Goal: Information Seeking & Learning: Learn about a topic

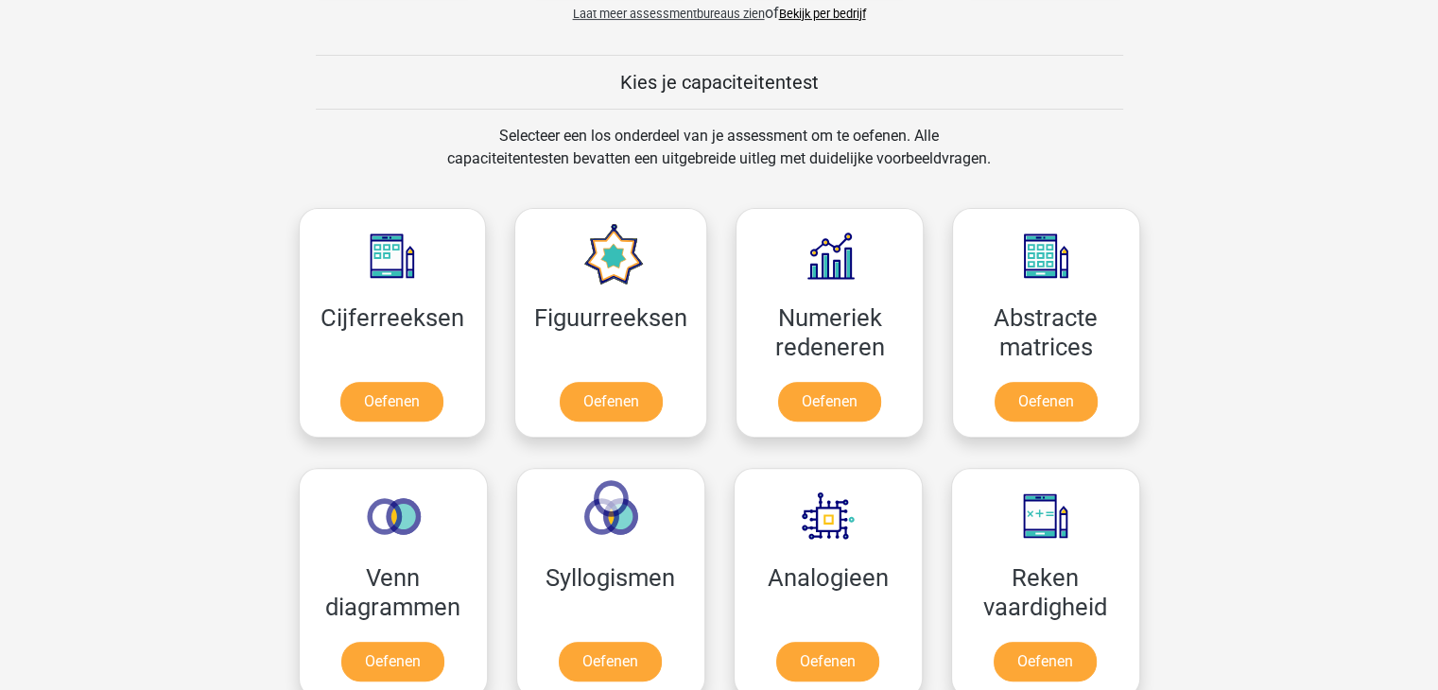
scroll to position [662, 0]
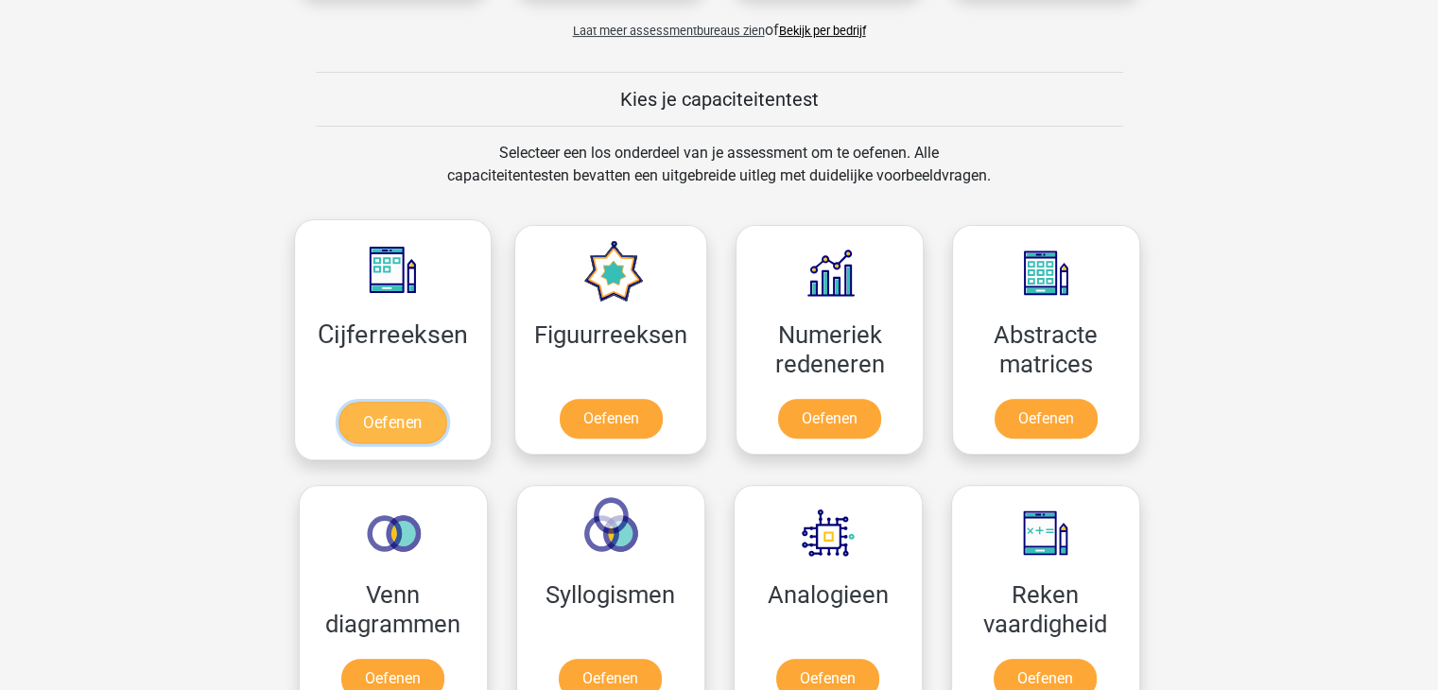
click at [396, 421] on link "Oefenen" at bounding box center [393, 423] width 108 height 42
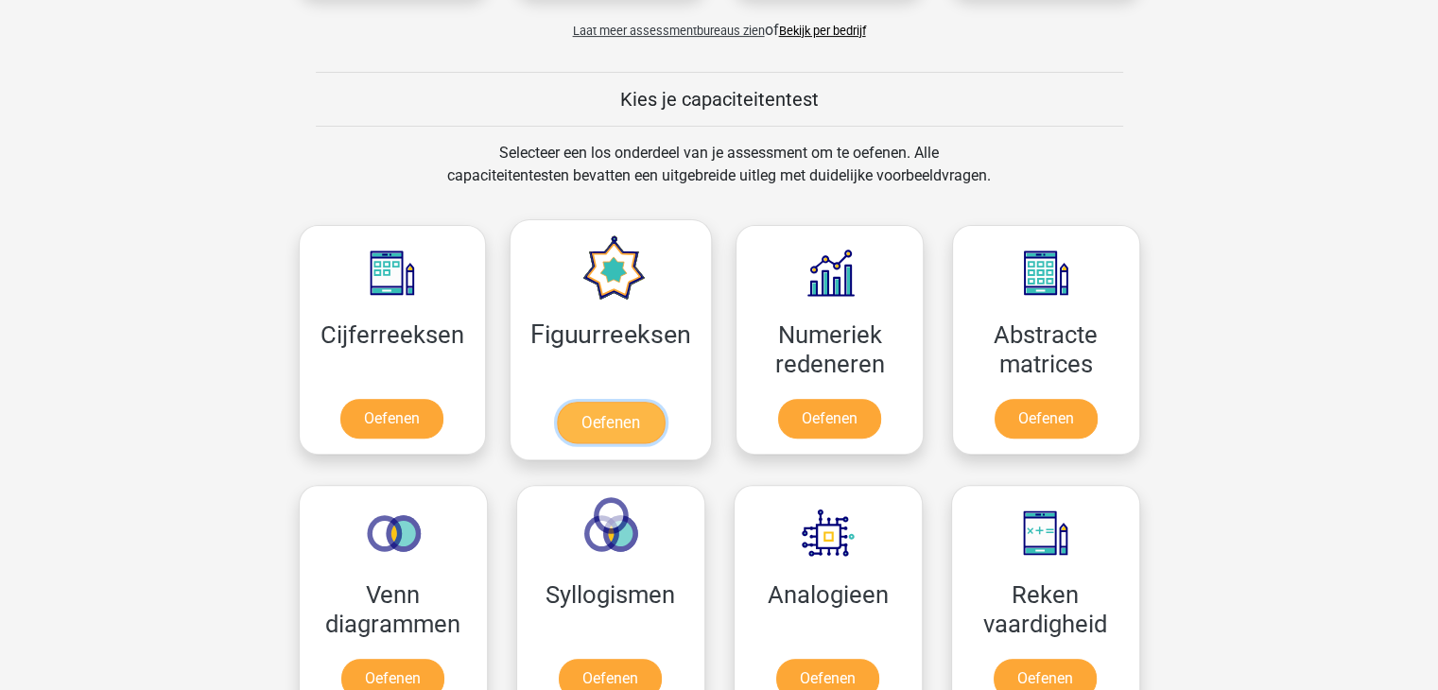
click at [616, 402] on link "Oefenen" at bounding box center [611, 423] width 108 height 42
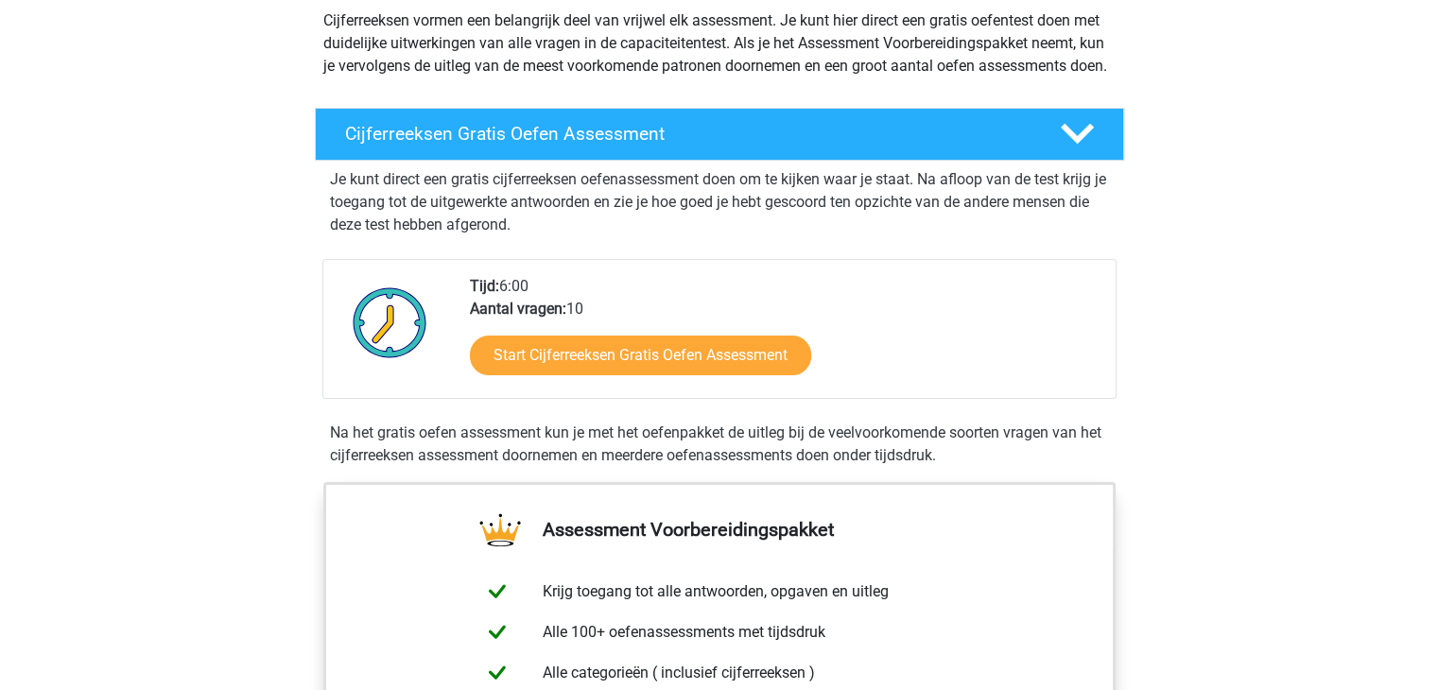
scroll to position [284, 0]
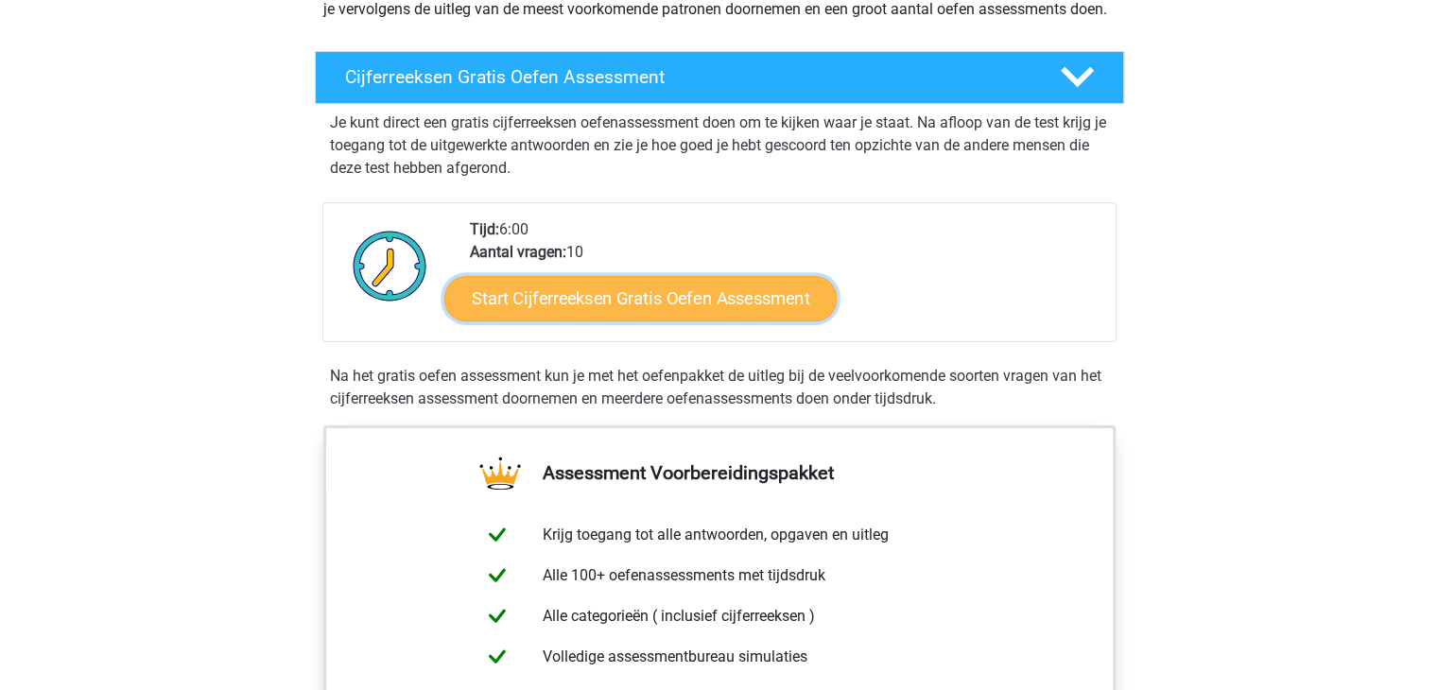
click at [605, 310] on link "Start Cijferreeksen Gratis Oefen Assessment" at bounding box center [640, 297] width 392 height 45
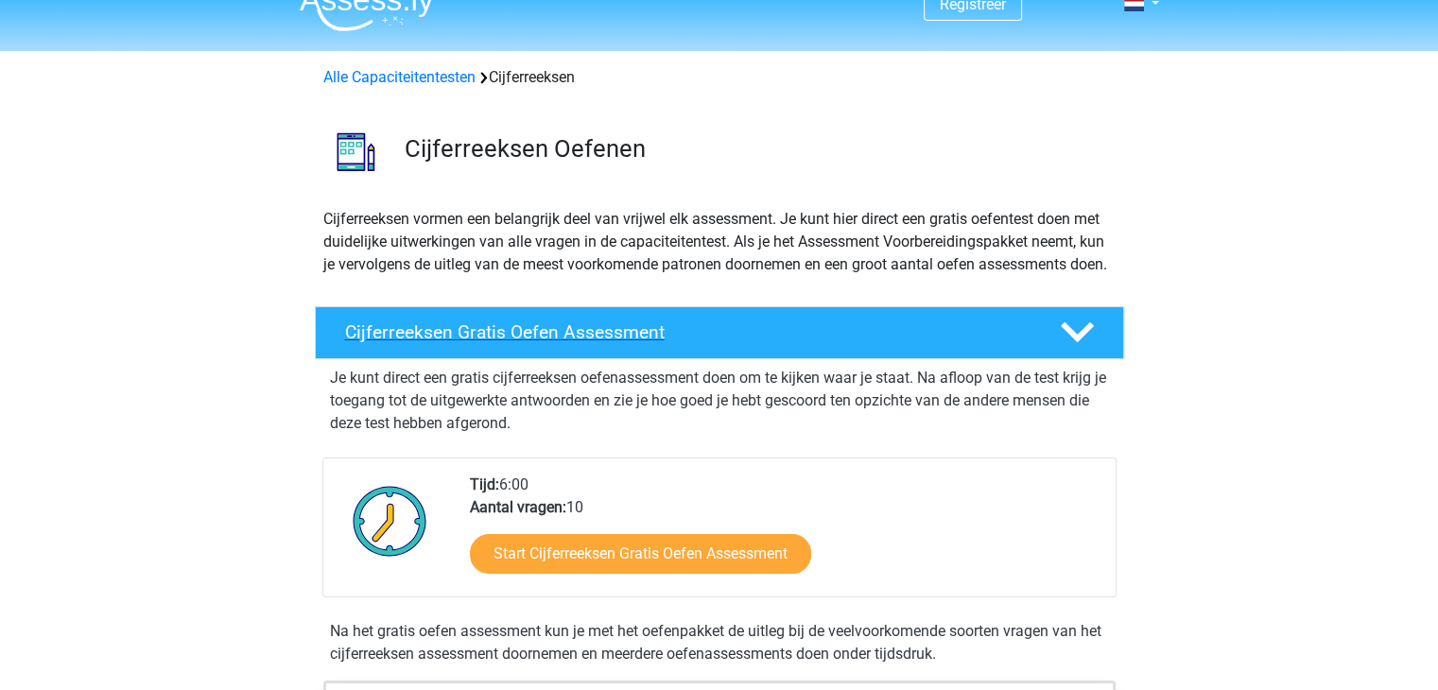
scroll to position [0, 0]
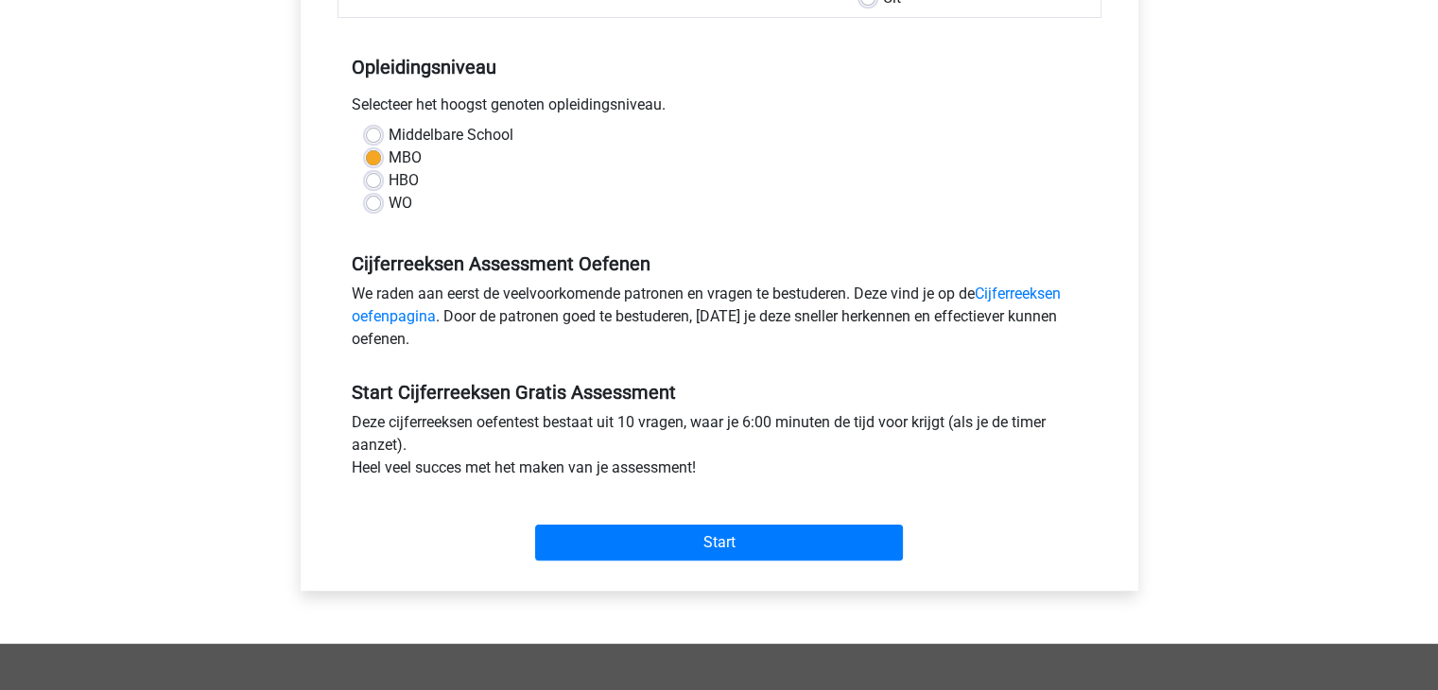
scroll to position [378, 0]
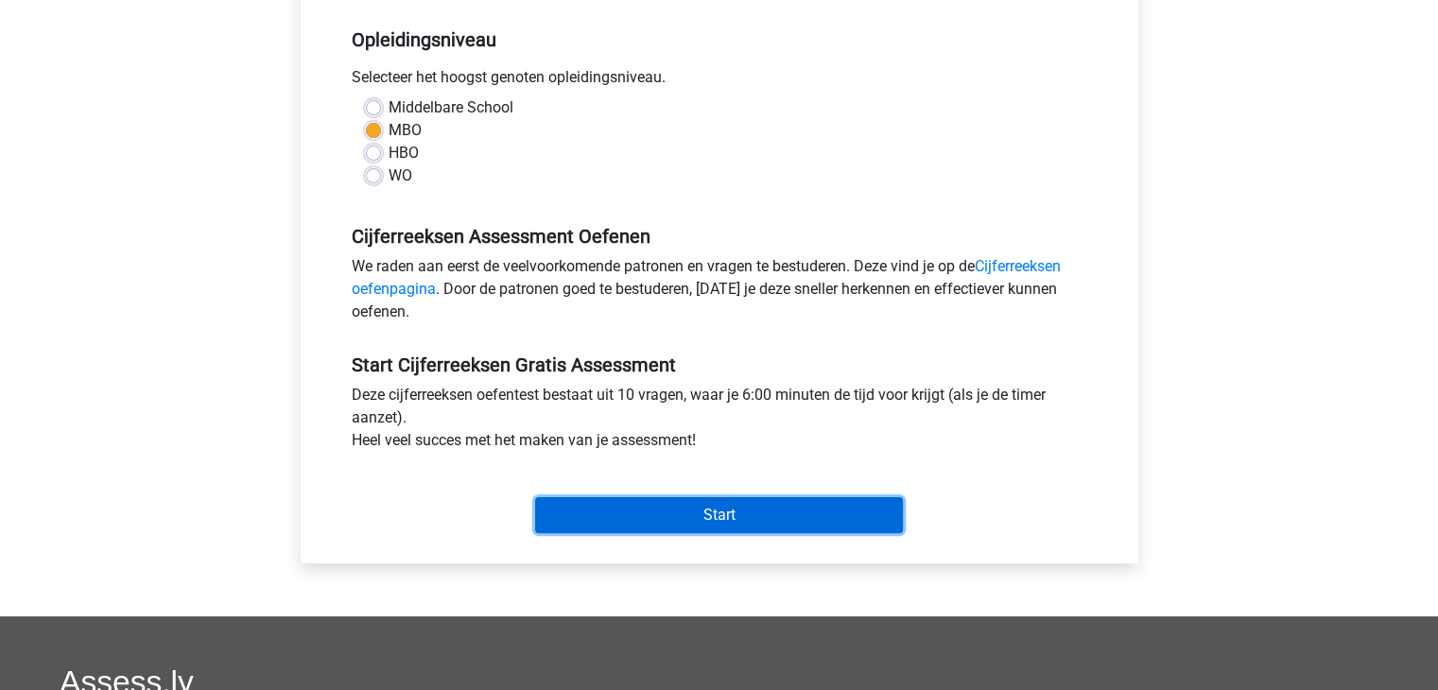
click at [734, 518] on input "Start" at bounding box center [719, 515] width 368 height 36
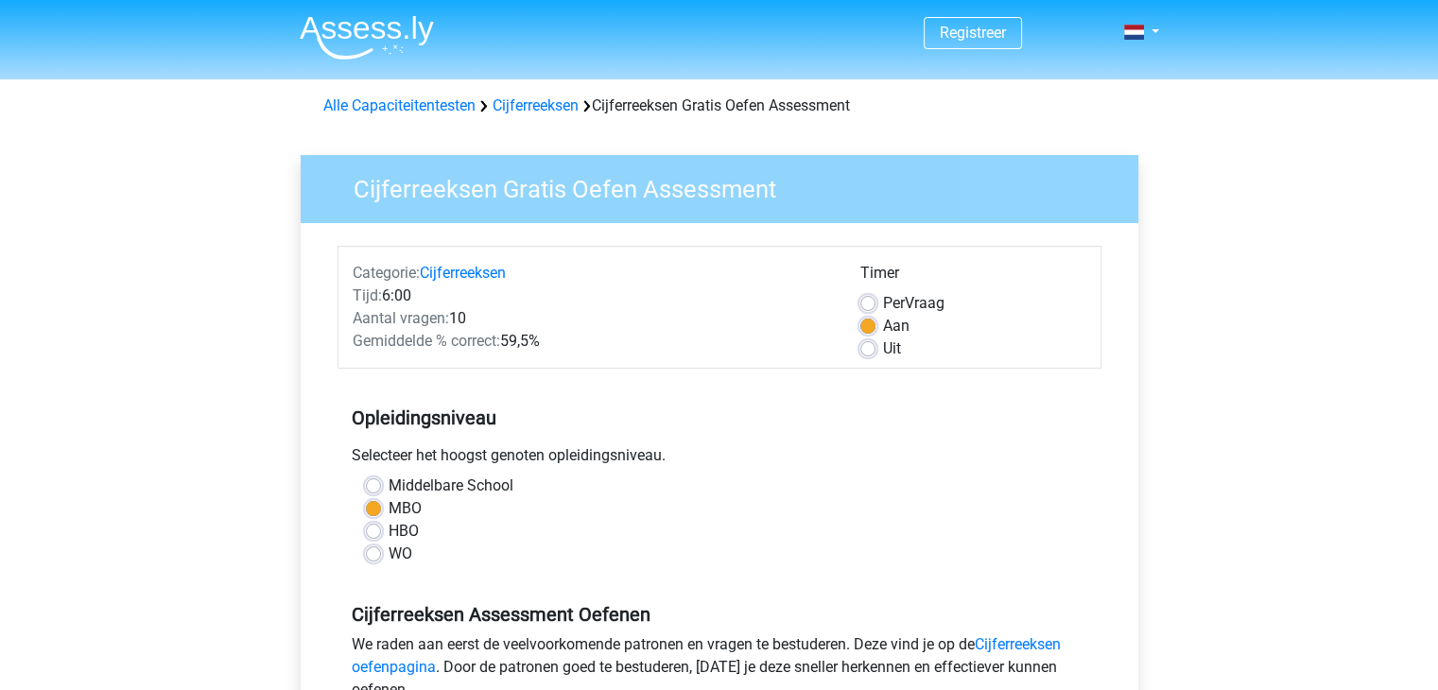
scroll to position [0, 0]
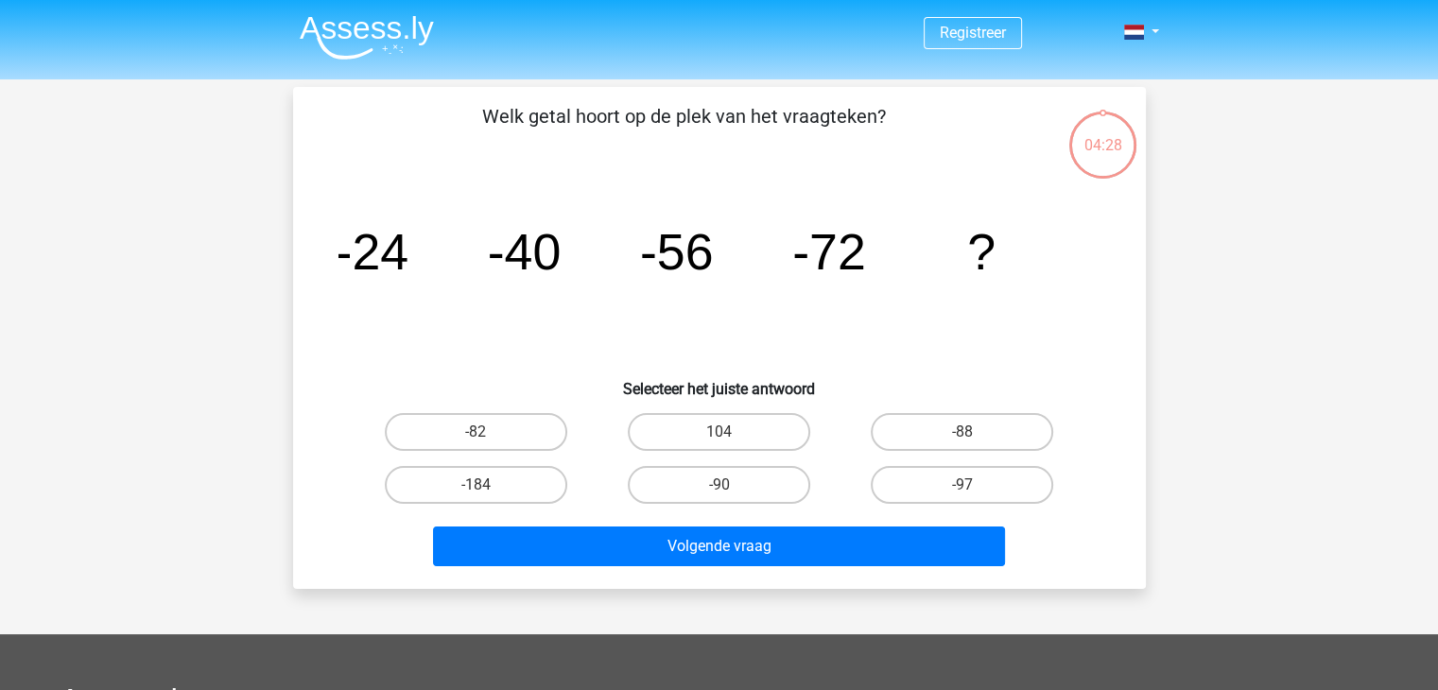
click at [968, 436] on input "-88" at bounding box center [969, 438] width 12 height 12
radio input "true"
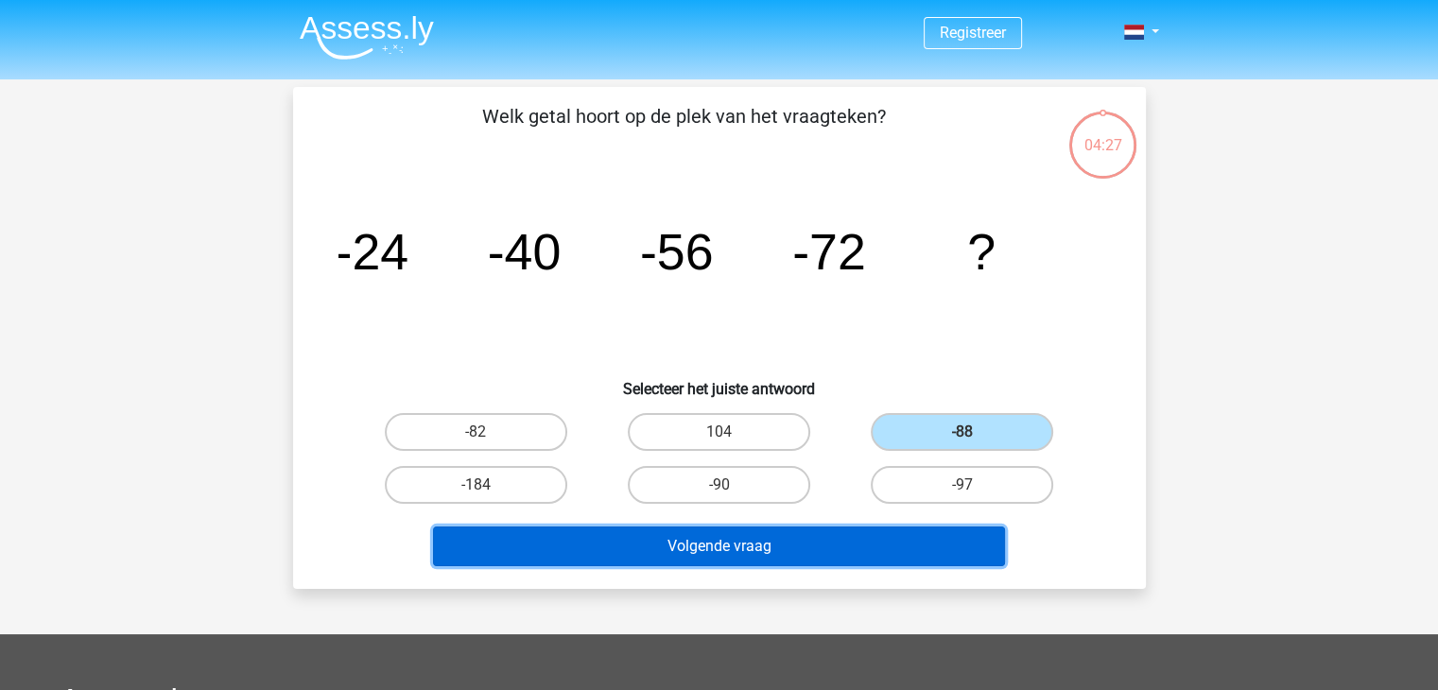
click at [867, 549] on button "Volgende vraag" at bounding box center [719, 547] width 572 height 40
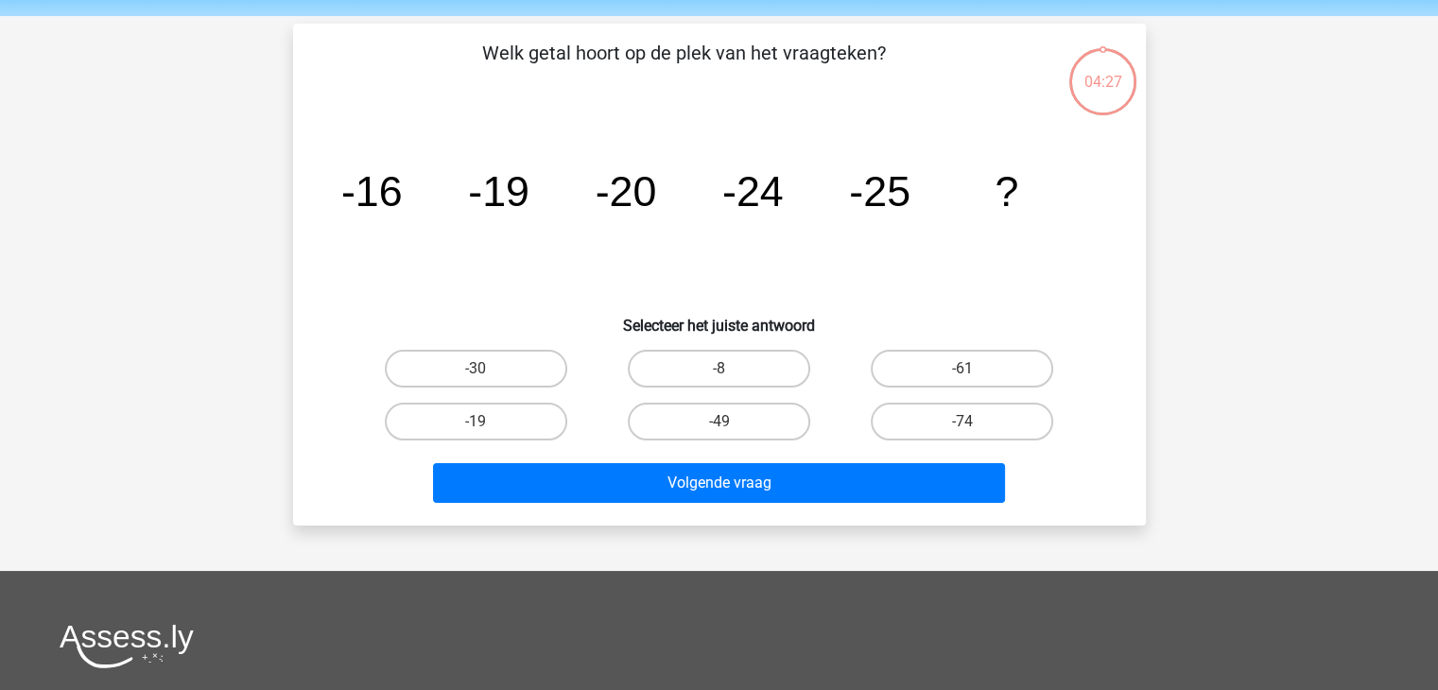
scroll to position [87, 0]
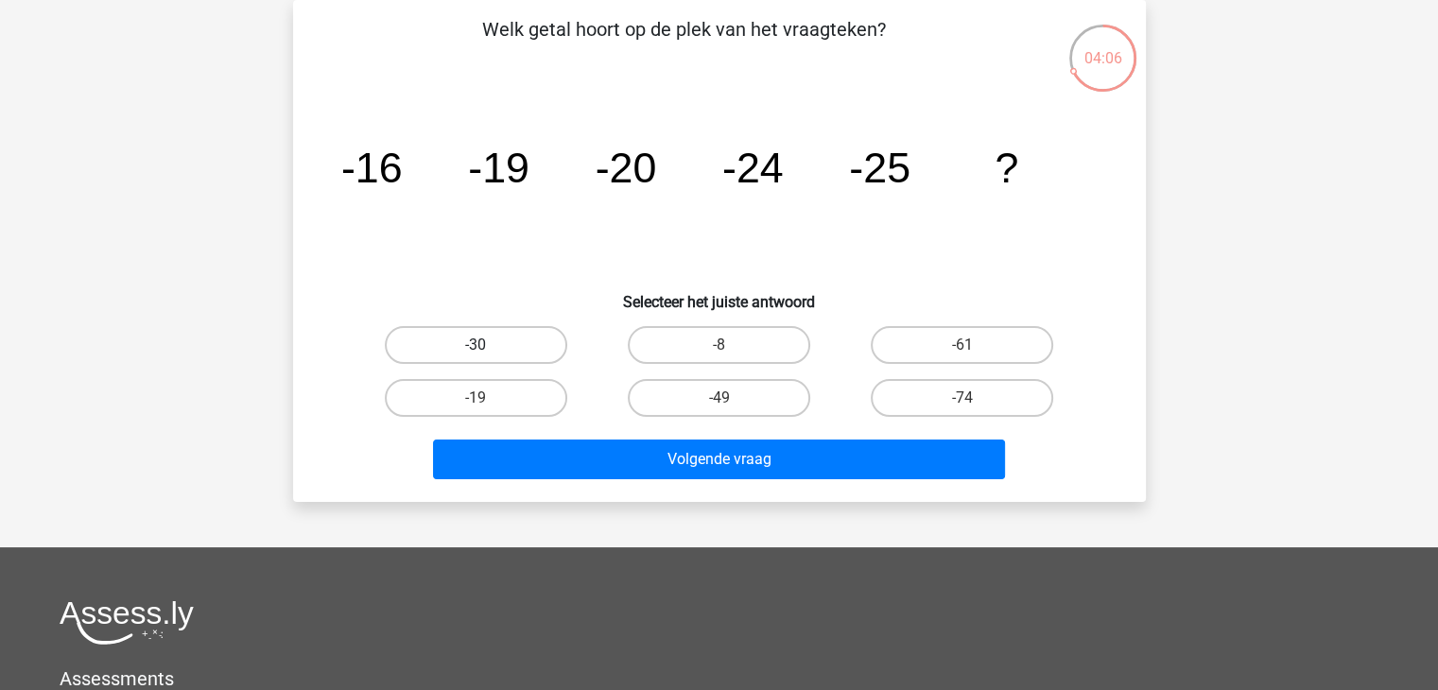
click at [540, 345] on label "-30" at bounding box center [476, 345] width 183 height 38
click at [488, 345] on input "-30" at bounding box center [482, 351] width 12 height 12
radio input "true"
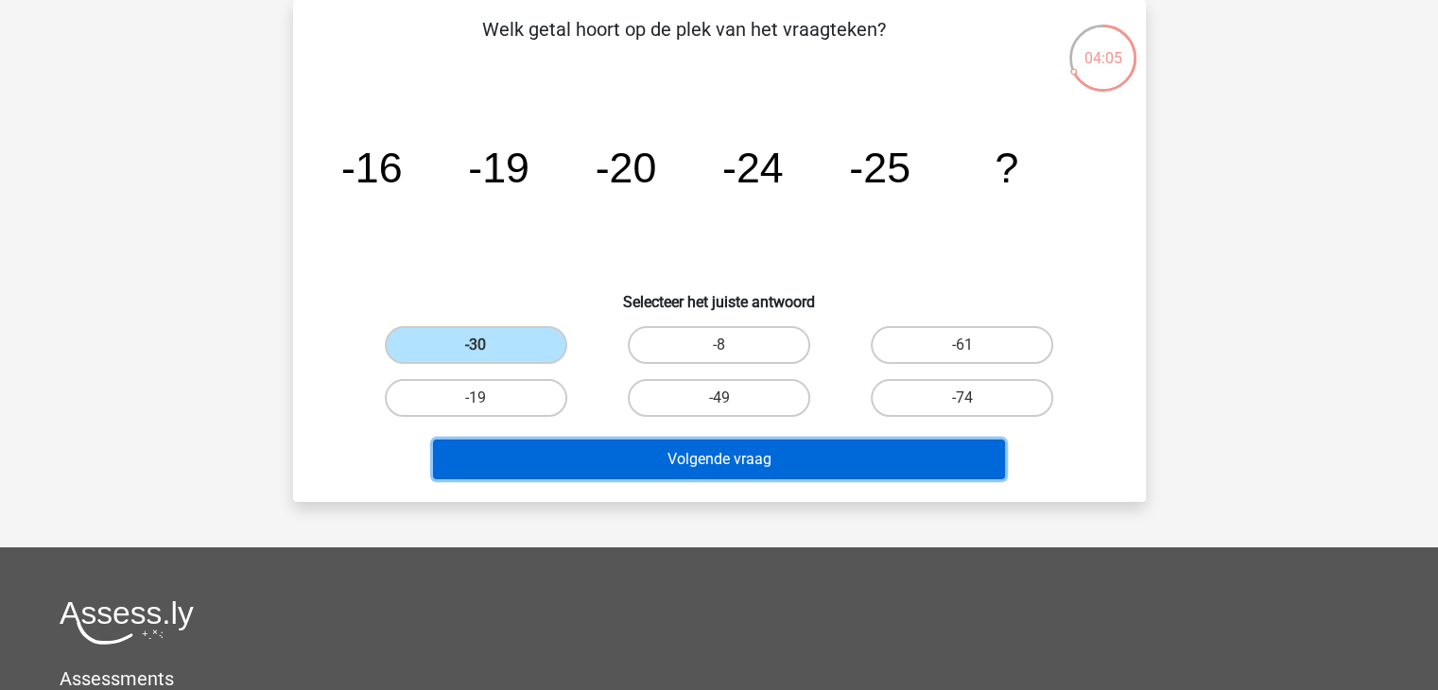
click at [721, 467] on button "Volgende vraag" at bounding box center [719, 460] width 572 height 40
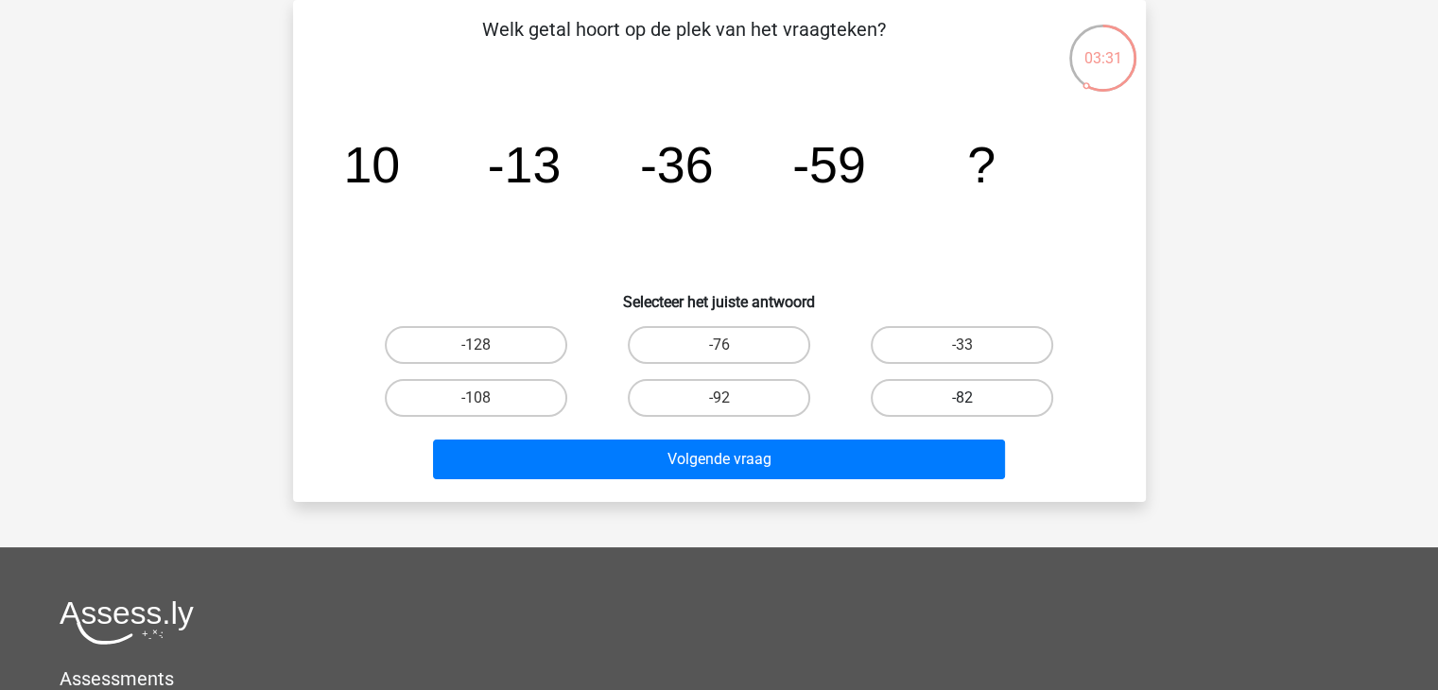
click at [995, 398] on label "-82" at bounding box center [962, 398] width 183 height 38
click at [975, 398] on input "-82" at bounding box center [969, 404] width 12 height 12
radio input "true"
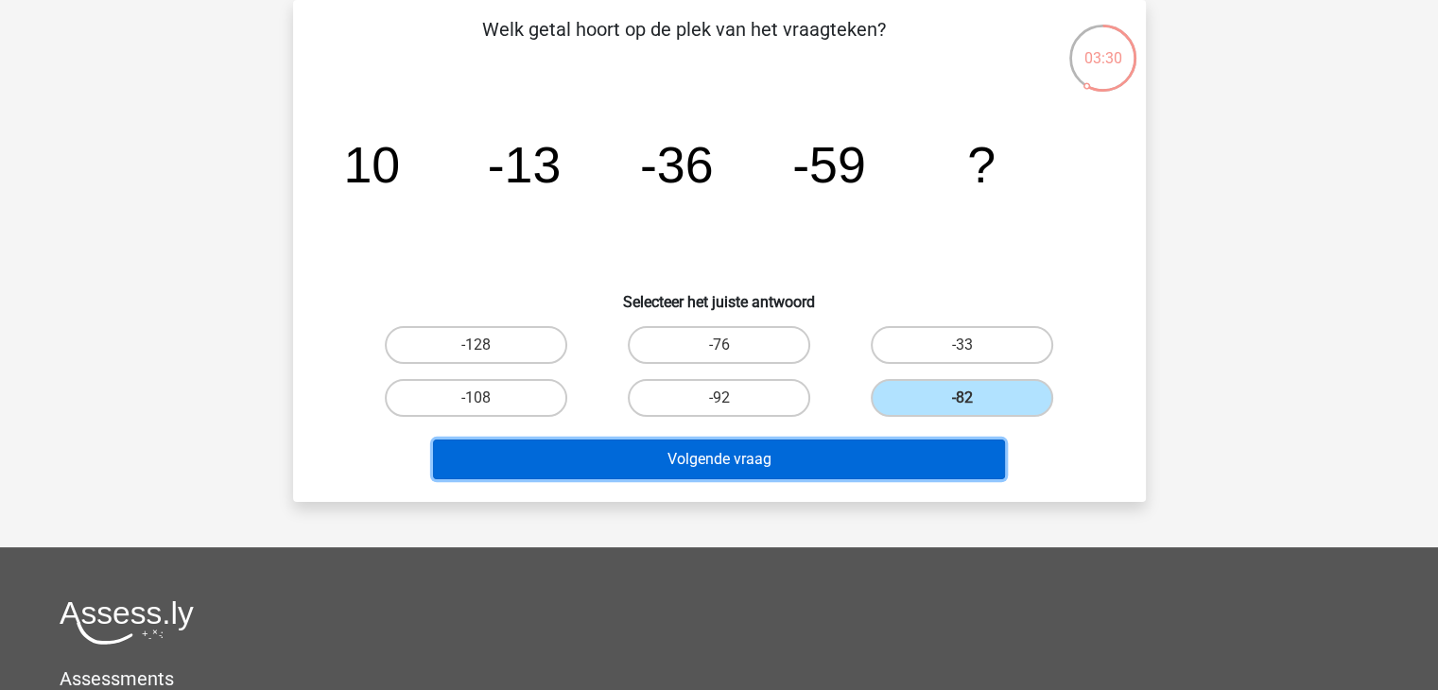
click at [882, 466] on button "Volgende vraag" at bounding box center [719, 460] width 572 height 40
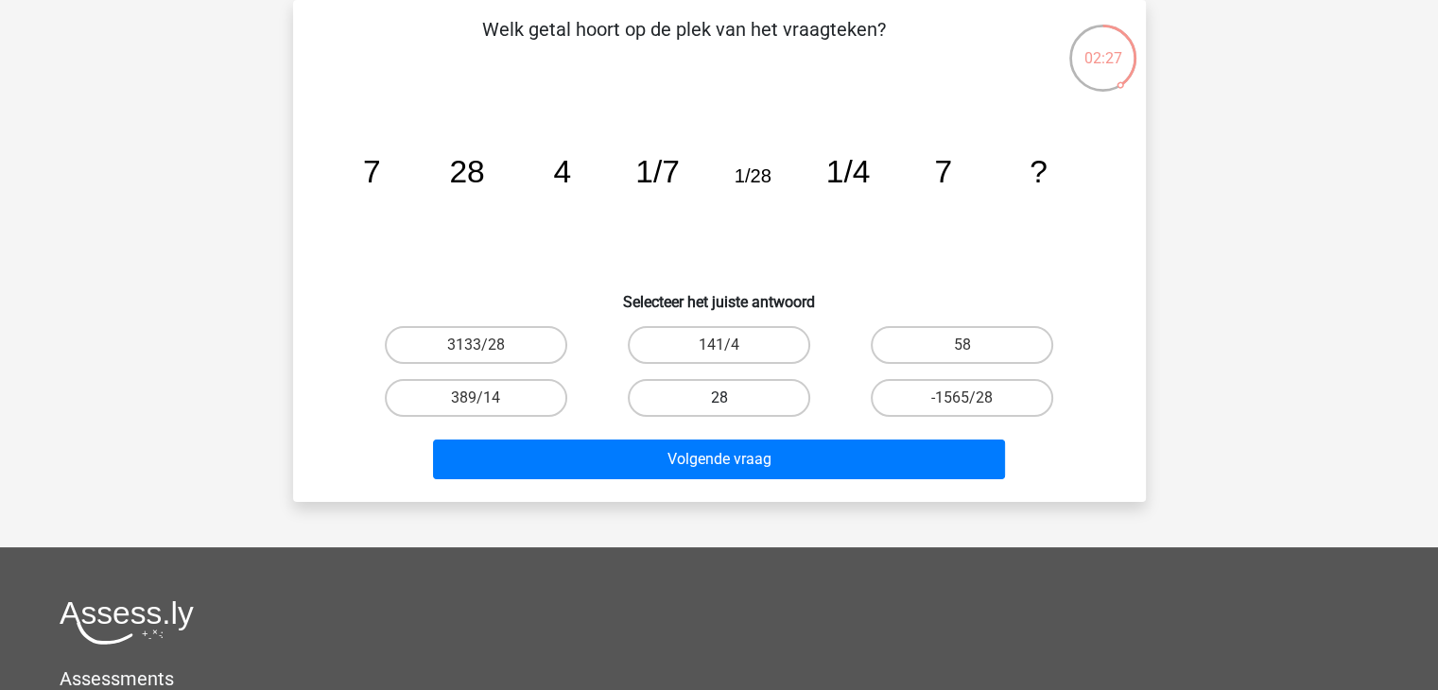
click at [735, 399] on label "28" at bounding box center [719, 398] width 183 height 38
click at [731, 399] on input "28" at bounding box center [725, 404] width 12 height 12
radio input "true"
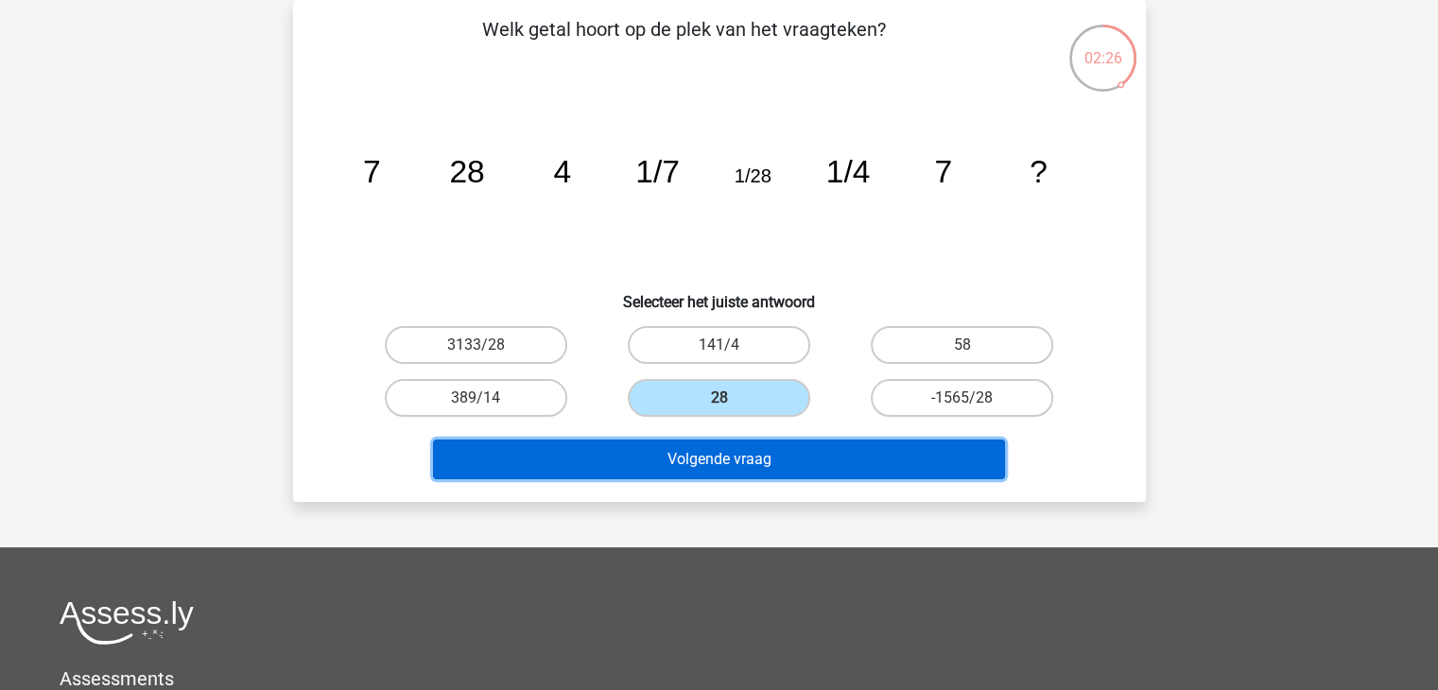
click at [753, 454] on button "Volgende vraag" at bounding box center [719, 460] width 572 height 40
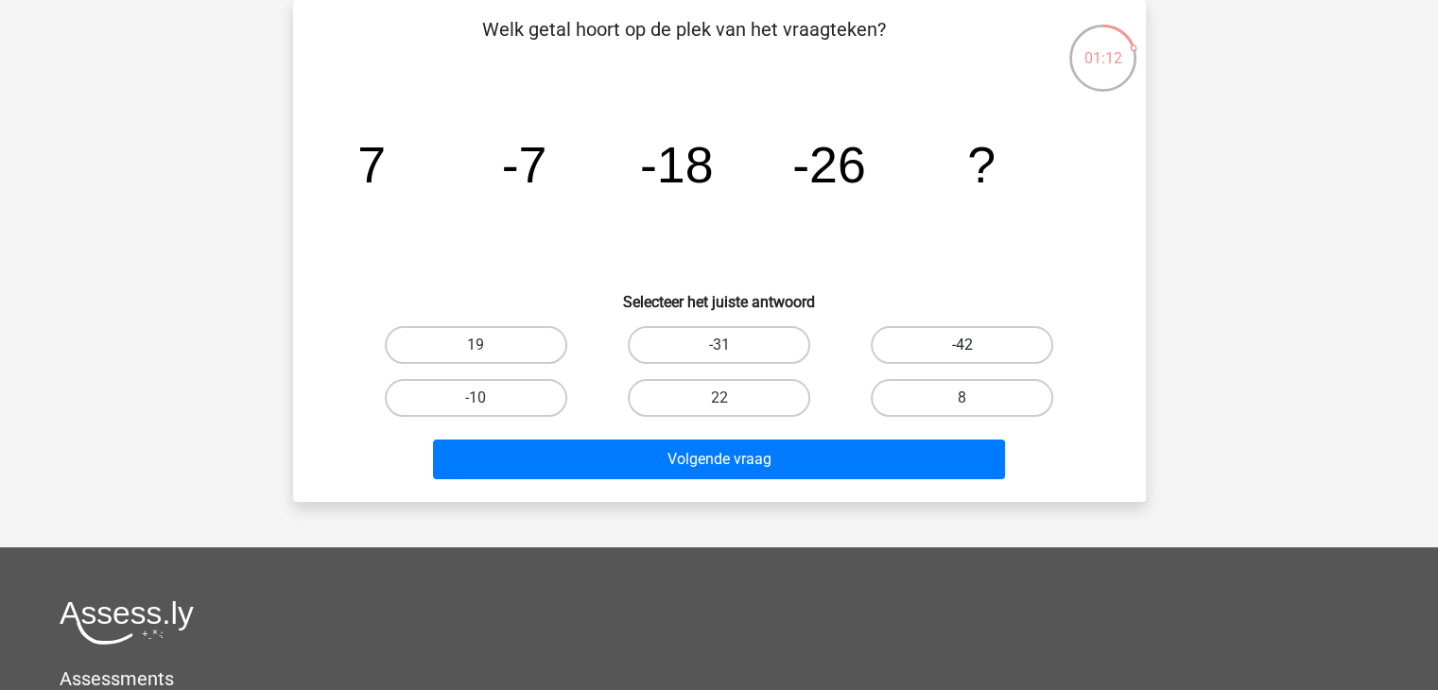
click at [970, 343] on label "-42" at bounding box center [962, 345] width 183 height 38
click at [970, 345] on input "-42" at bounding box center [969, 351] width 12 height 12
radio input "true"
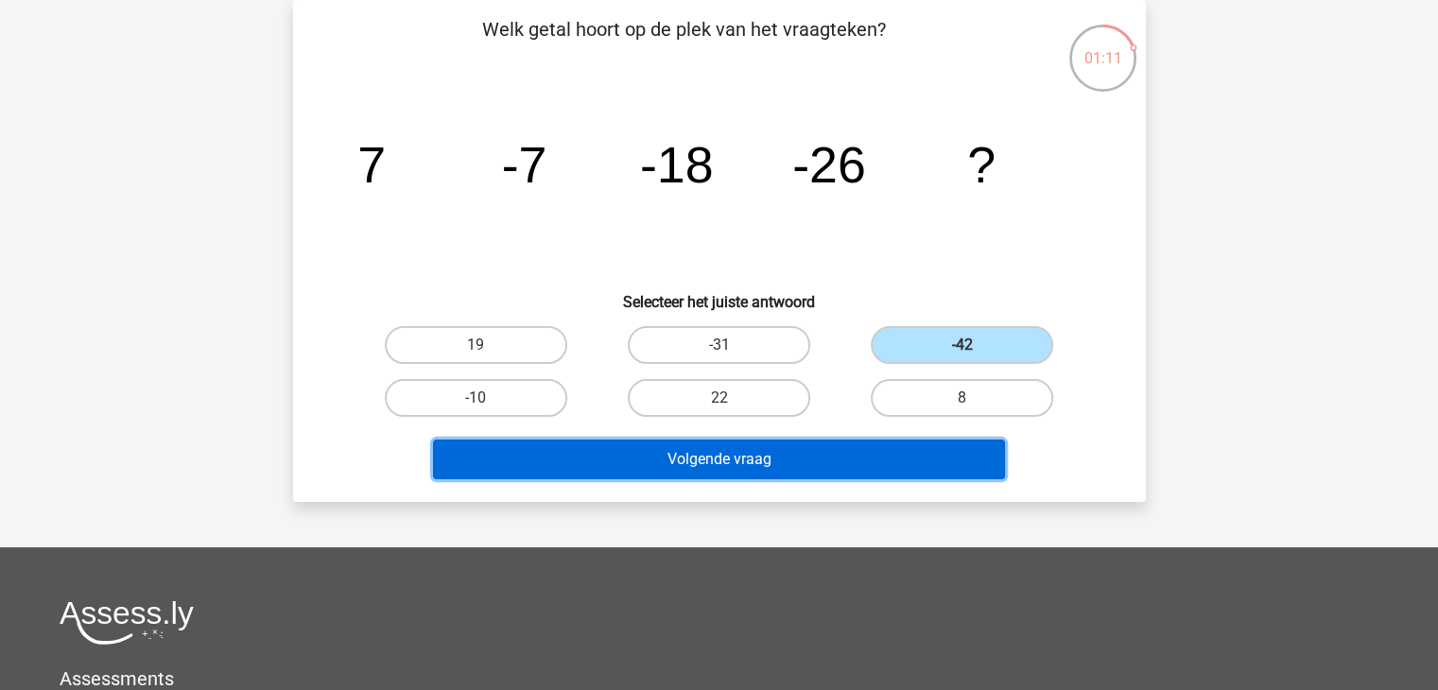
click at [864, 455] on button "Volgende vraag" at bounding box center [719, 460] width 572 height 40
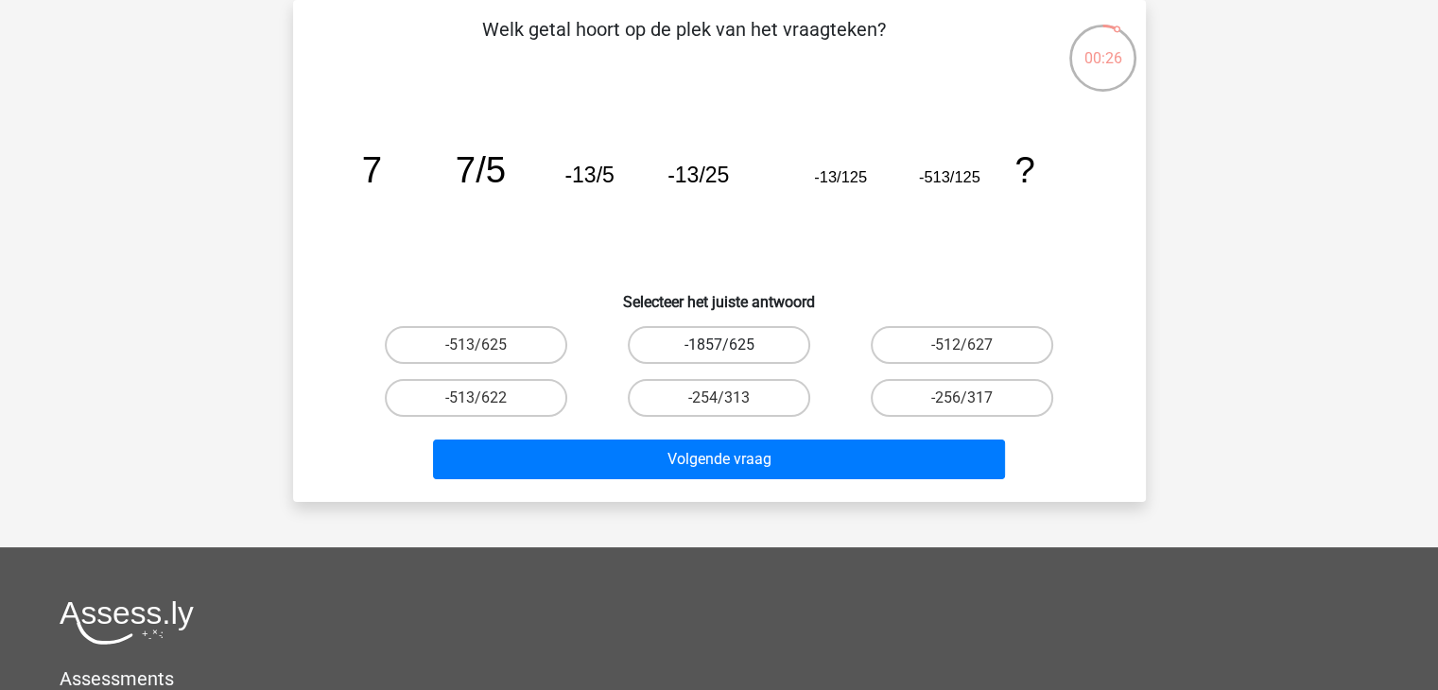
click at [722, 343] on label "-1857/625" at bounding box center [719, 345] width 183 height 38
click at [722, 345] on input "-1857/625" at bounding box center [725, 351] width 12 height 12
radio input "true"
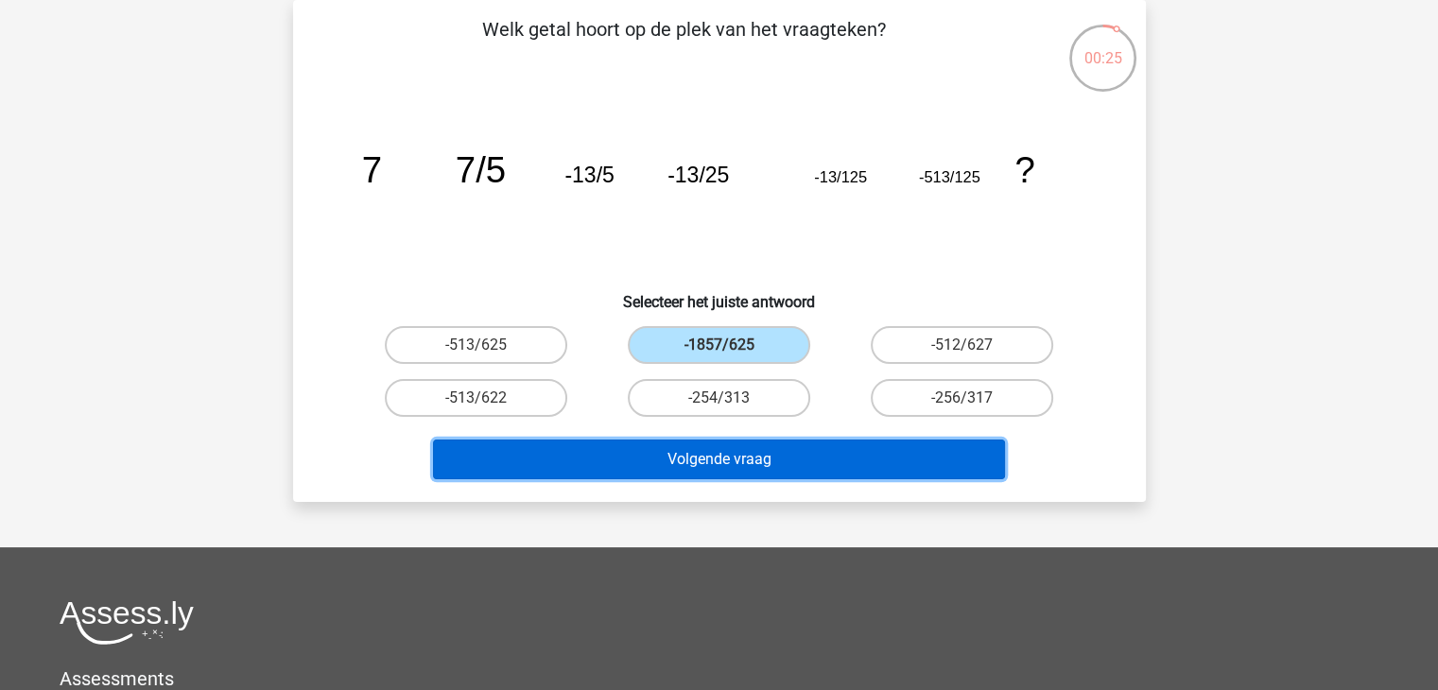
click at [733, 459] on button "Volgende vraag" at bounding box center [719, 460] width 572 height 40
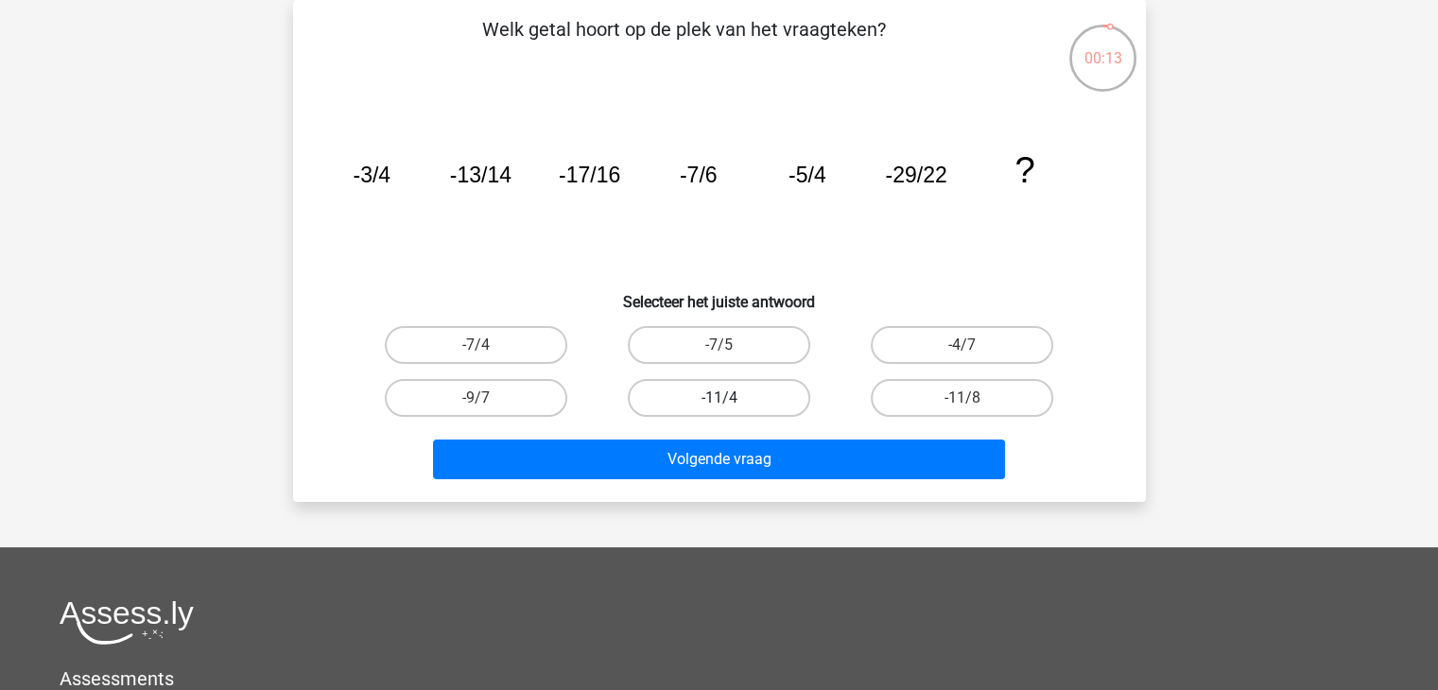
click at [741, 391] on label "-11/4" at bounding box center [719, 398] width 183 height 38
click at [731, 398] on input "-11/4" at bounding box center [725, 404] width 12 height 12
radio input "true"
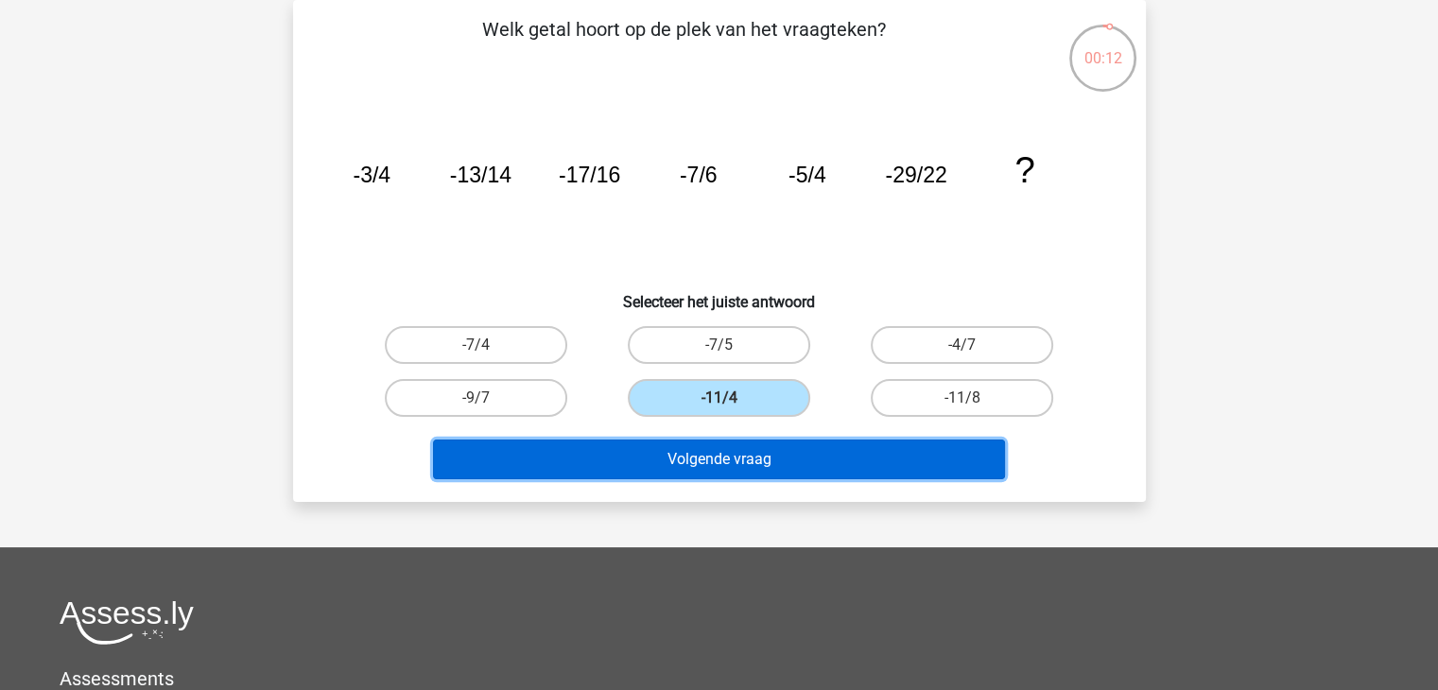
click at [754, 461] on button "Volgende vraag" at bounding box center [719, 460] width 572 height 40
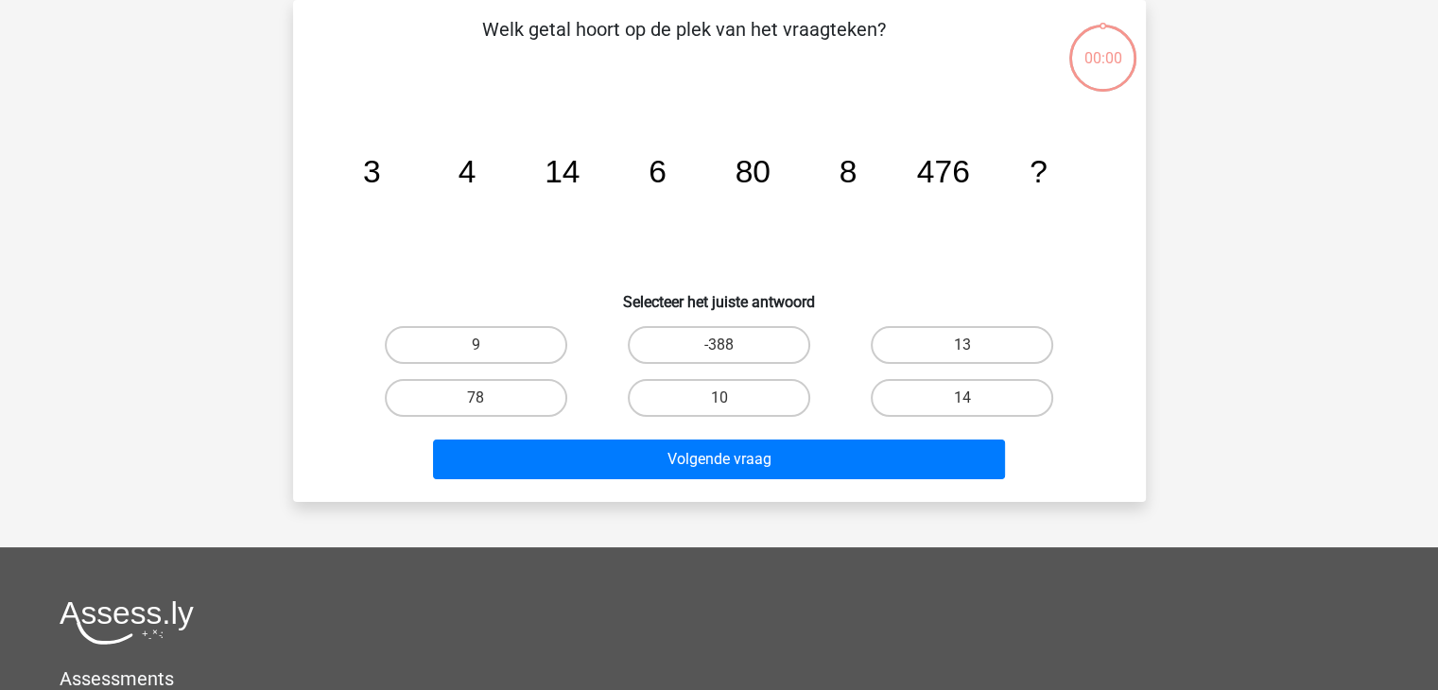
scroll to position [87, 0]
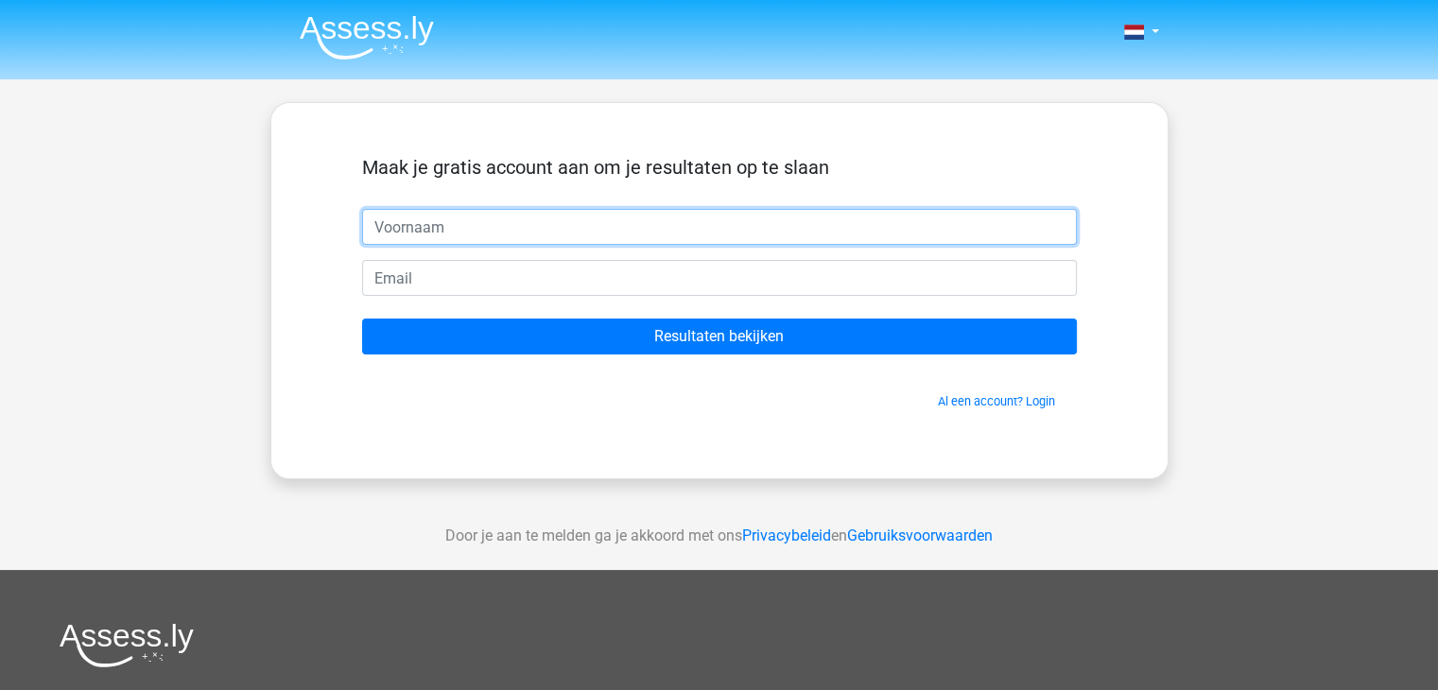
click at [429, 232] on input "text" at bounding box center [719, 227] width 715 height 36
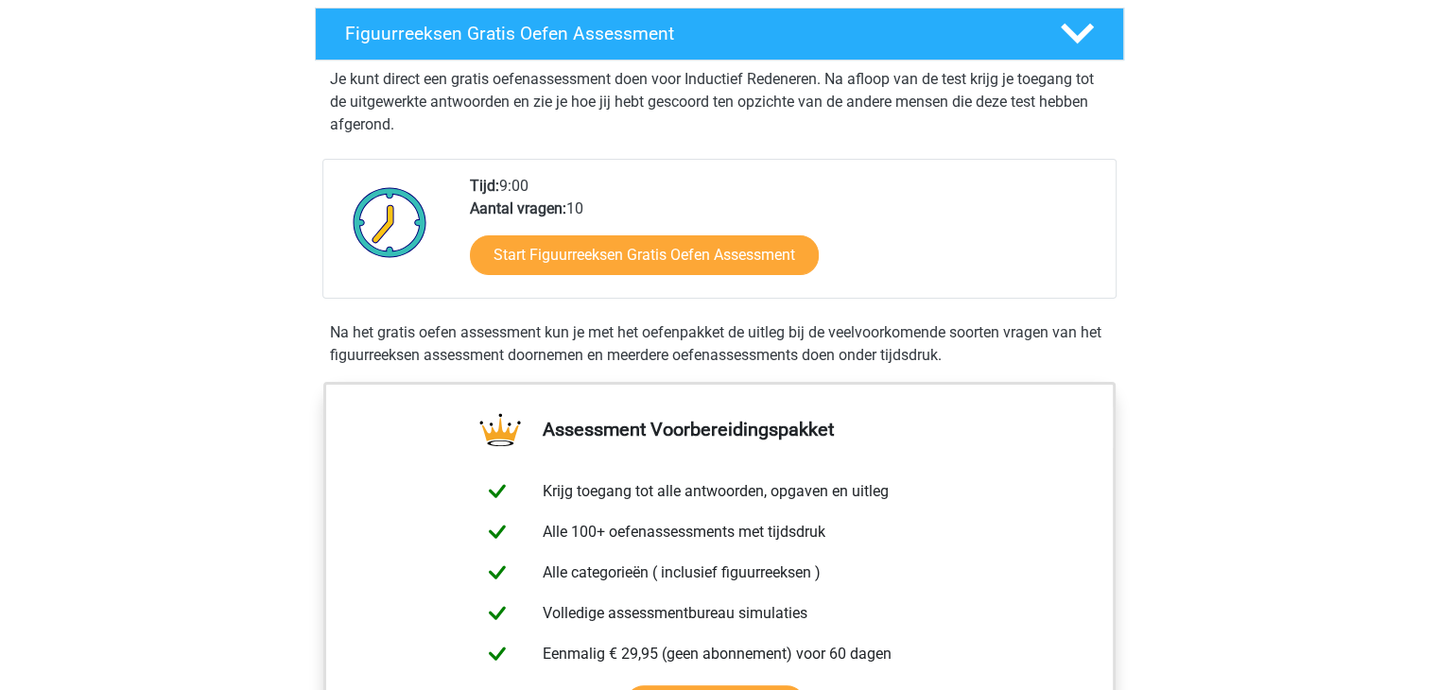
scroll to position [378, 0]
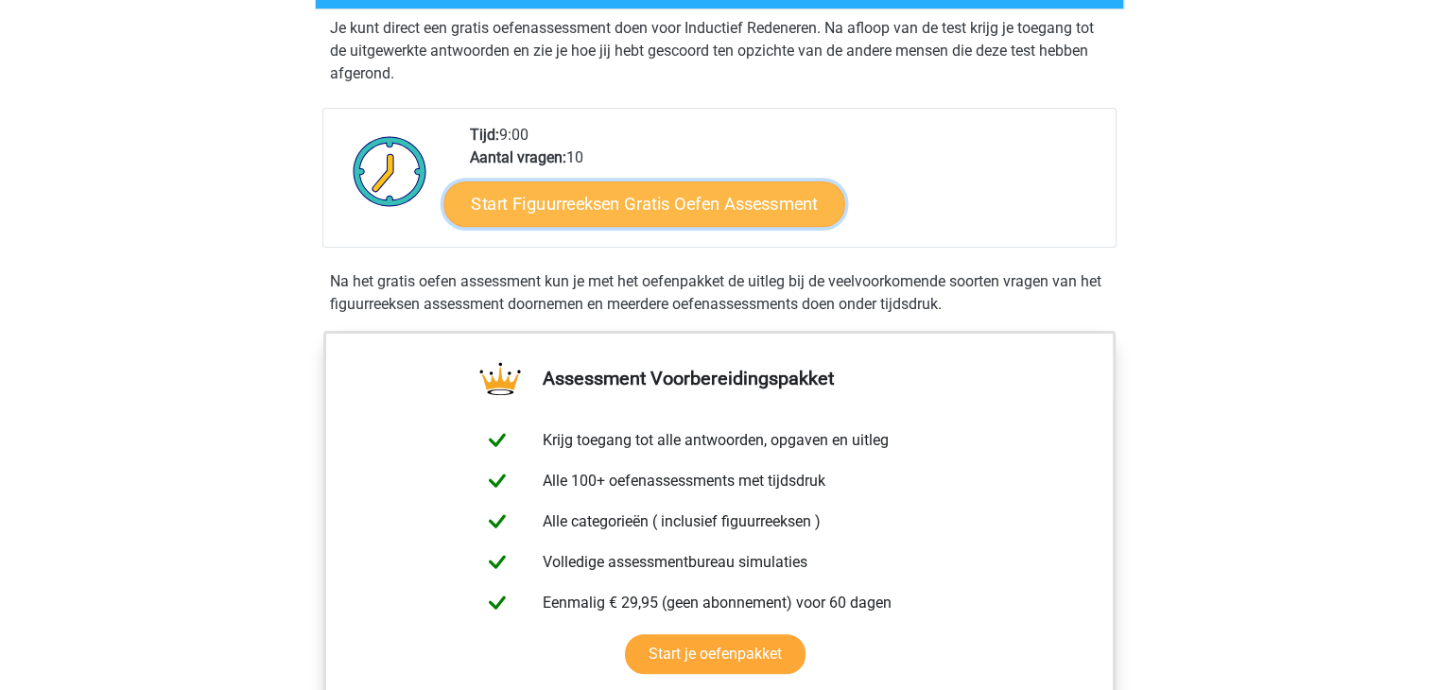
click at [647, 211] on link "Start Figuurreeksen Gratis Oefen Assessment" at bounding box center [643, 203] width 401 height 45
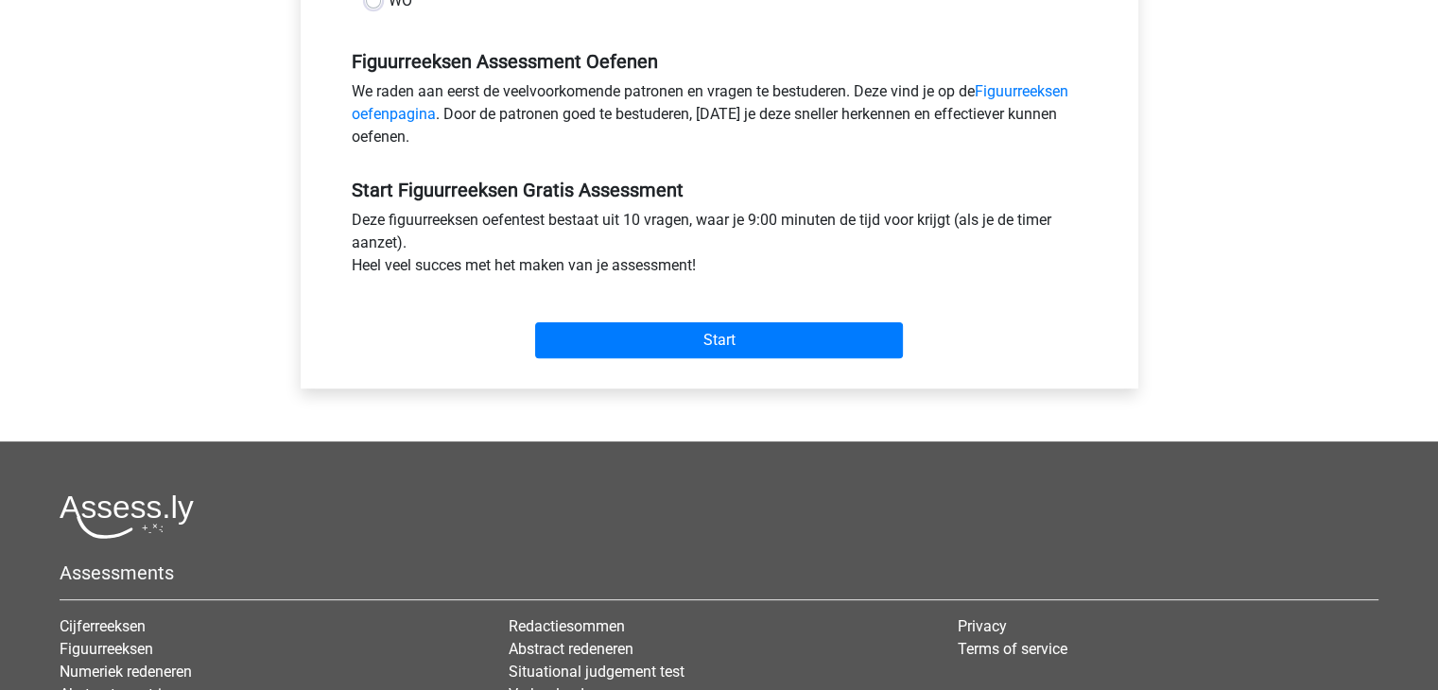
scroll to position [567, 0]
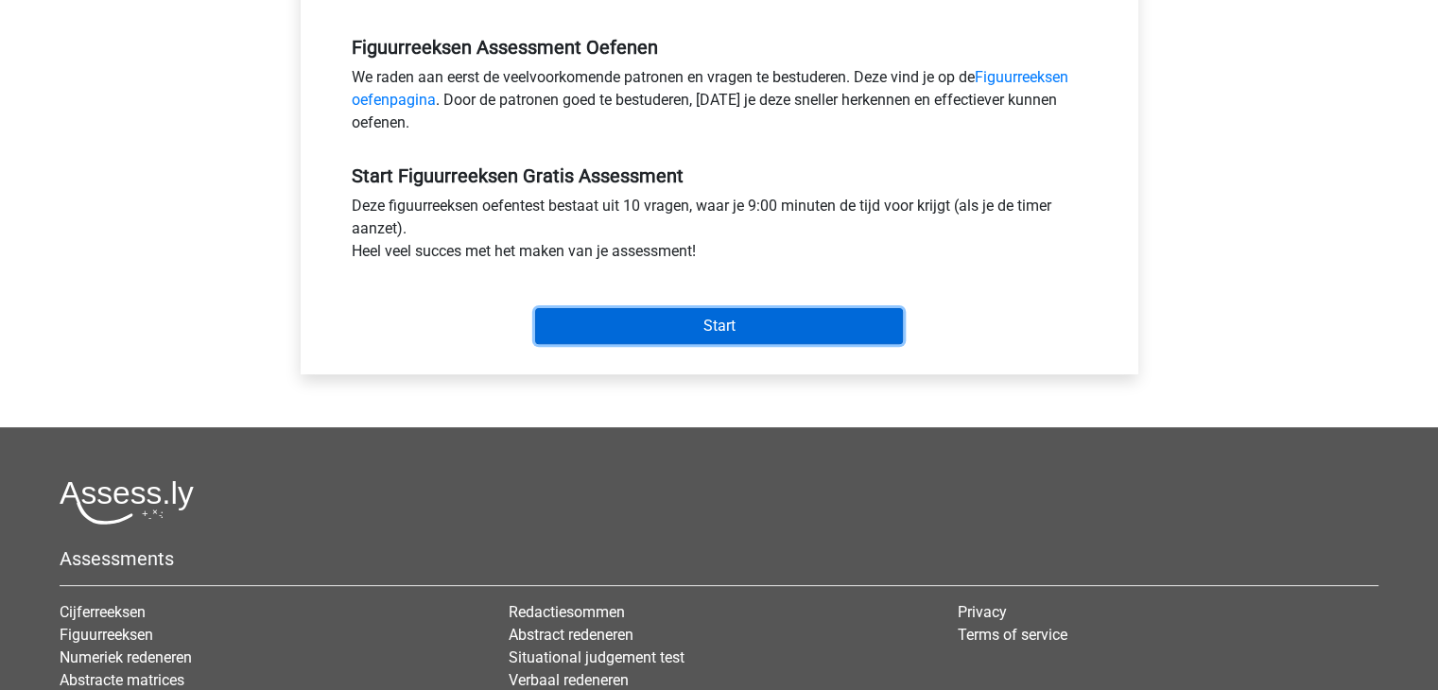
click at [675, 319] on input "Start" at bounding box center [719, 326] width 368 height 36
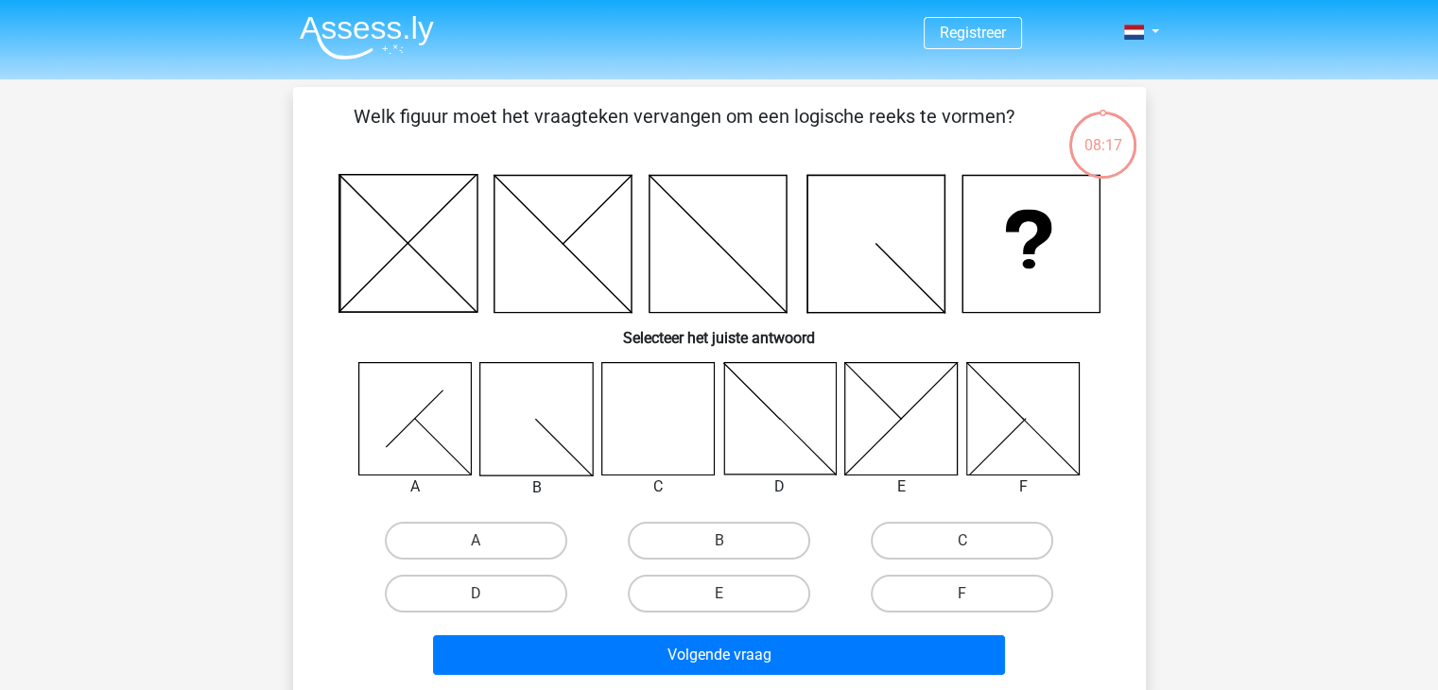
click at [868, 425] on icon at bounding box center [901, 418] width 113 height 113
click at [739, 583] on label "E" at bounding box center [719, 594] width 183 height 38
click at [731, 594] on input "E" at bounding box center [725, 600] width 12 height 12
radio input "true"
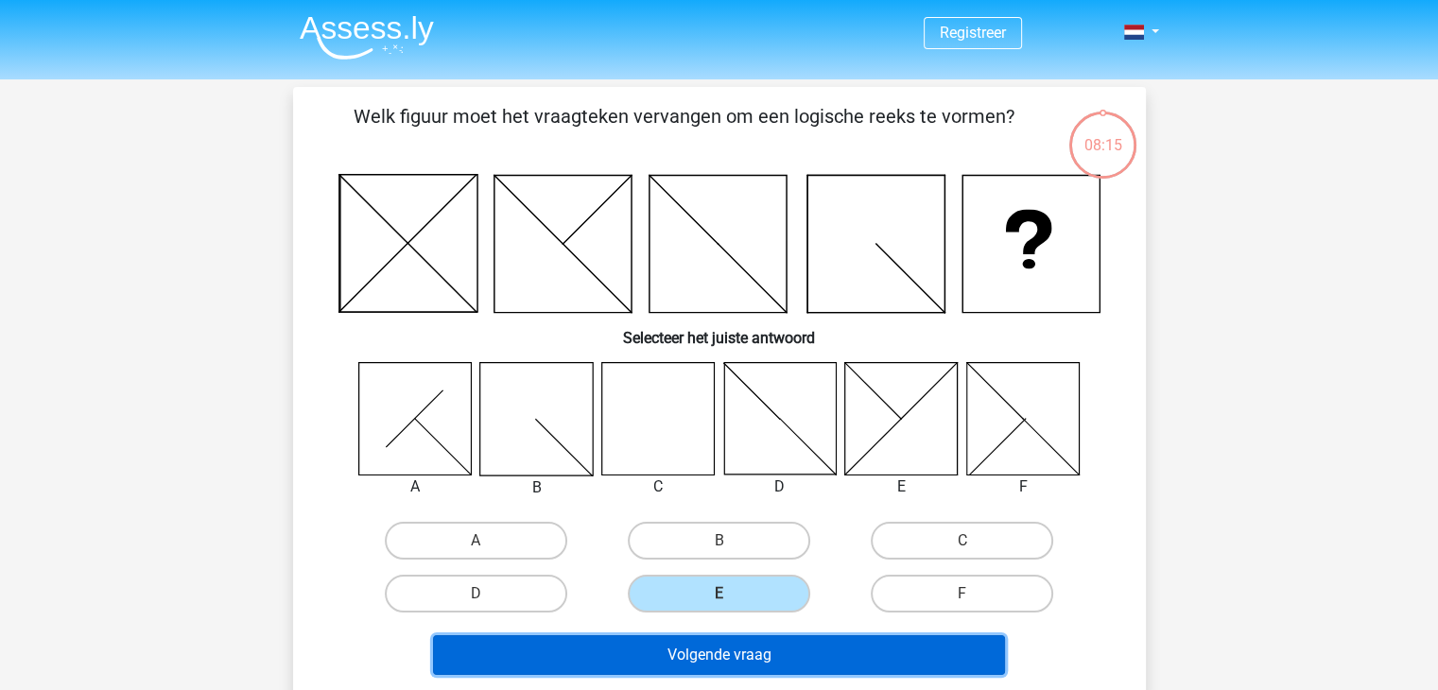
click at [745, 652] on button "Volgende vraag" at bounding box center [719, 655] width 572 height 40
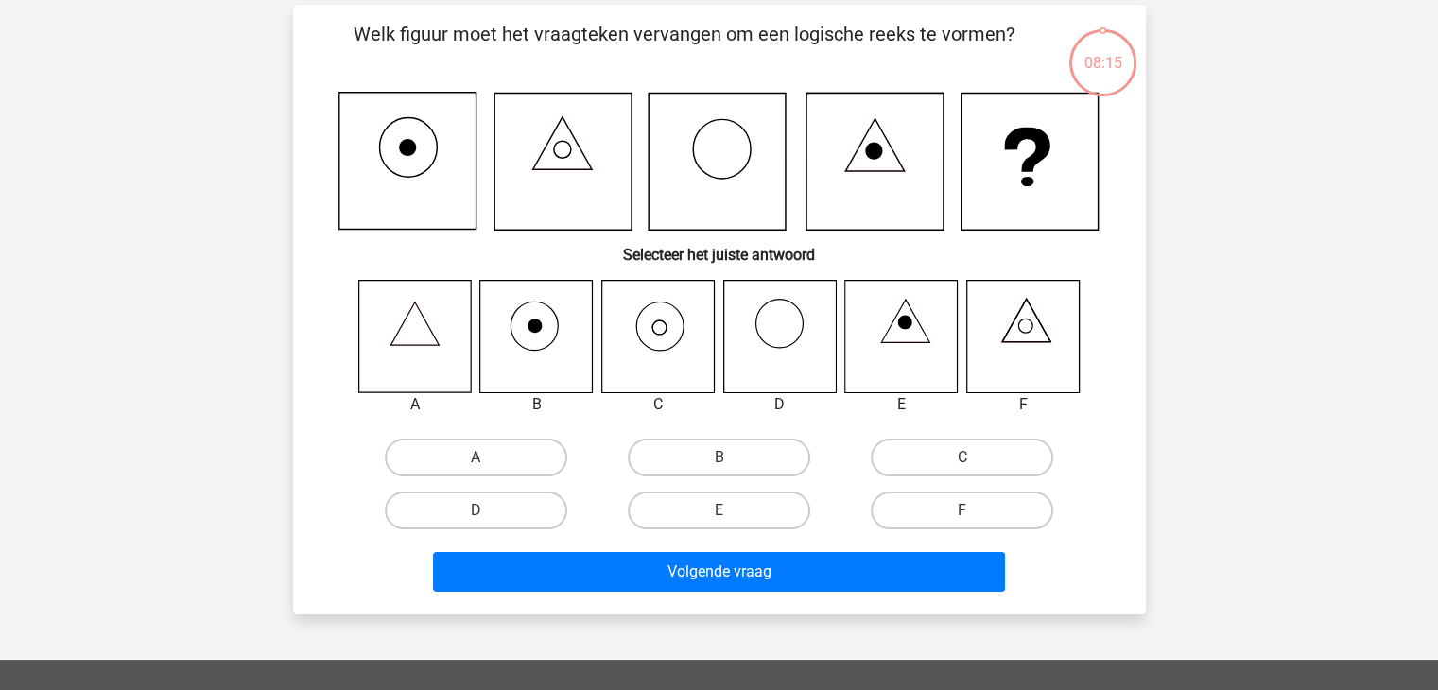
scroll to position [87, 0]
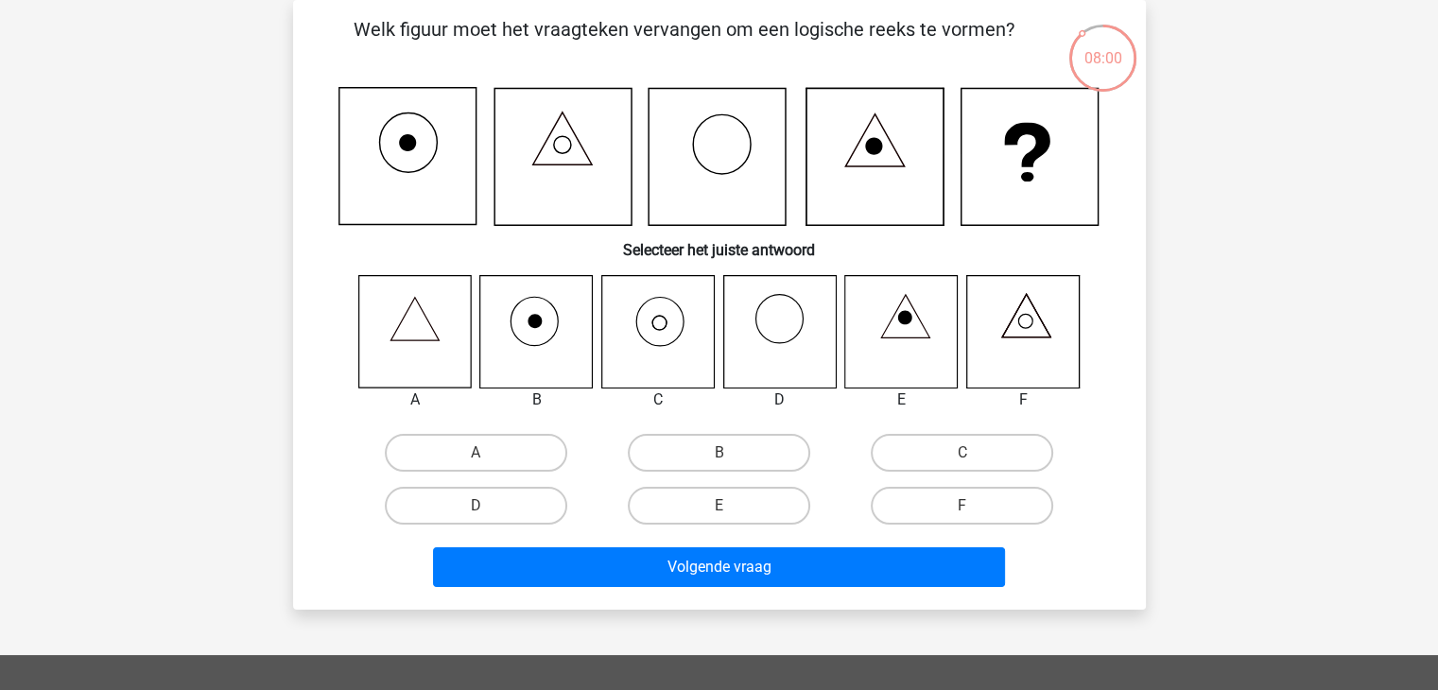
click at [653, 326] on icon at bounding box center [659, 323] width 14 height 14
click at [895, 451] on label "C" at bounding box center [962, 453] width 183 height 38
click at [963, 453] on input "C" at bounding box center [969, 459] width 12 height 12
radio input "true"
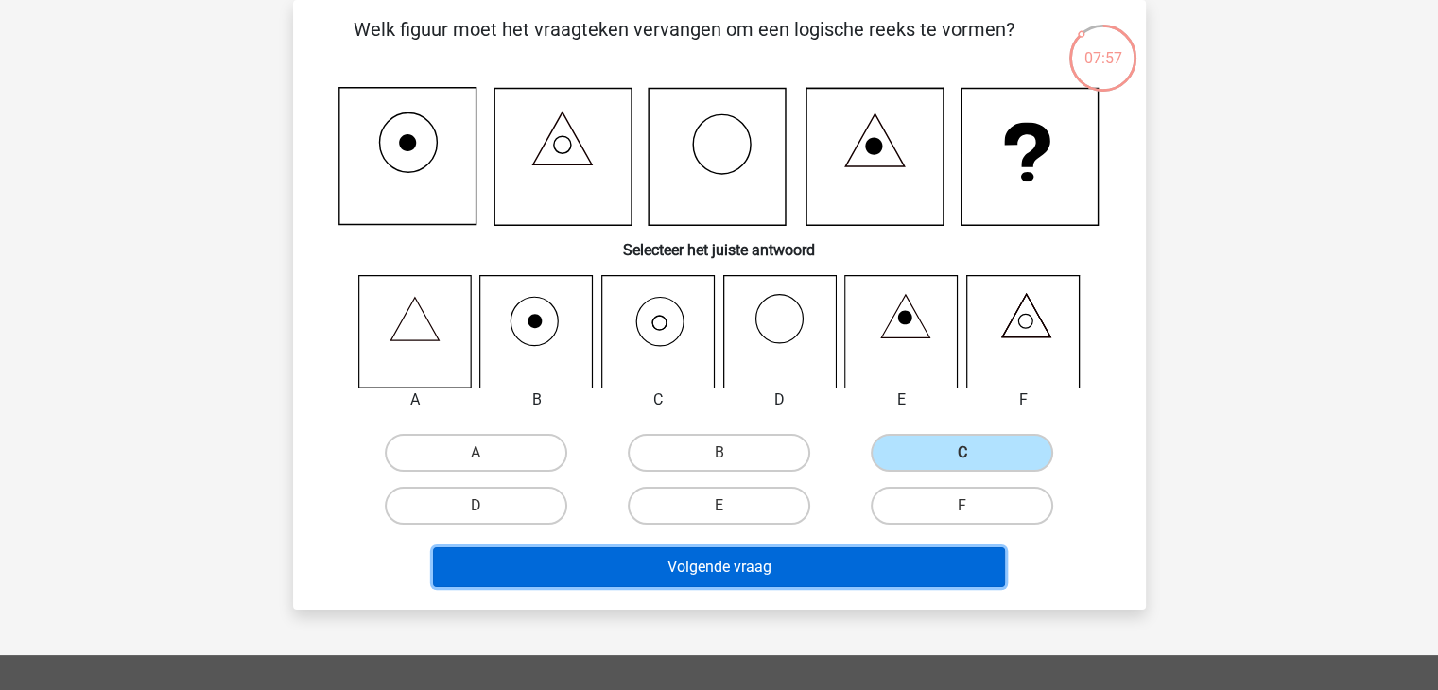
click at [822, 568] on button "Volgende vraag" at bounding box center [719, 568] width 572 height 40
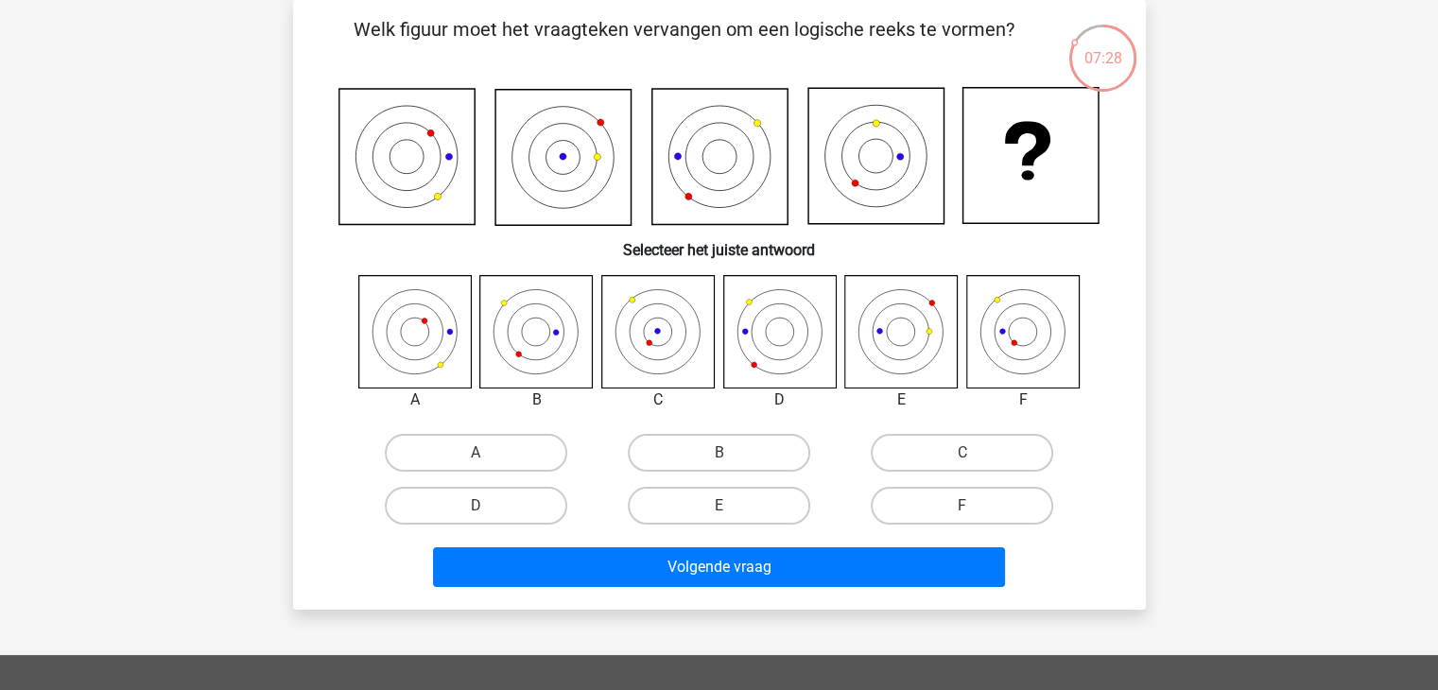
click at [885, 334] on icon at bounding box center [901, 331] width 113 height 113
click at [734, 497] on label "E" at bounding box center [719, 506] width 183 height 38
click at [731, 506] on input "E" at bounding box center [725, 512] width 12 height 12
radio input "true"
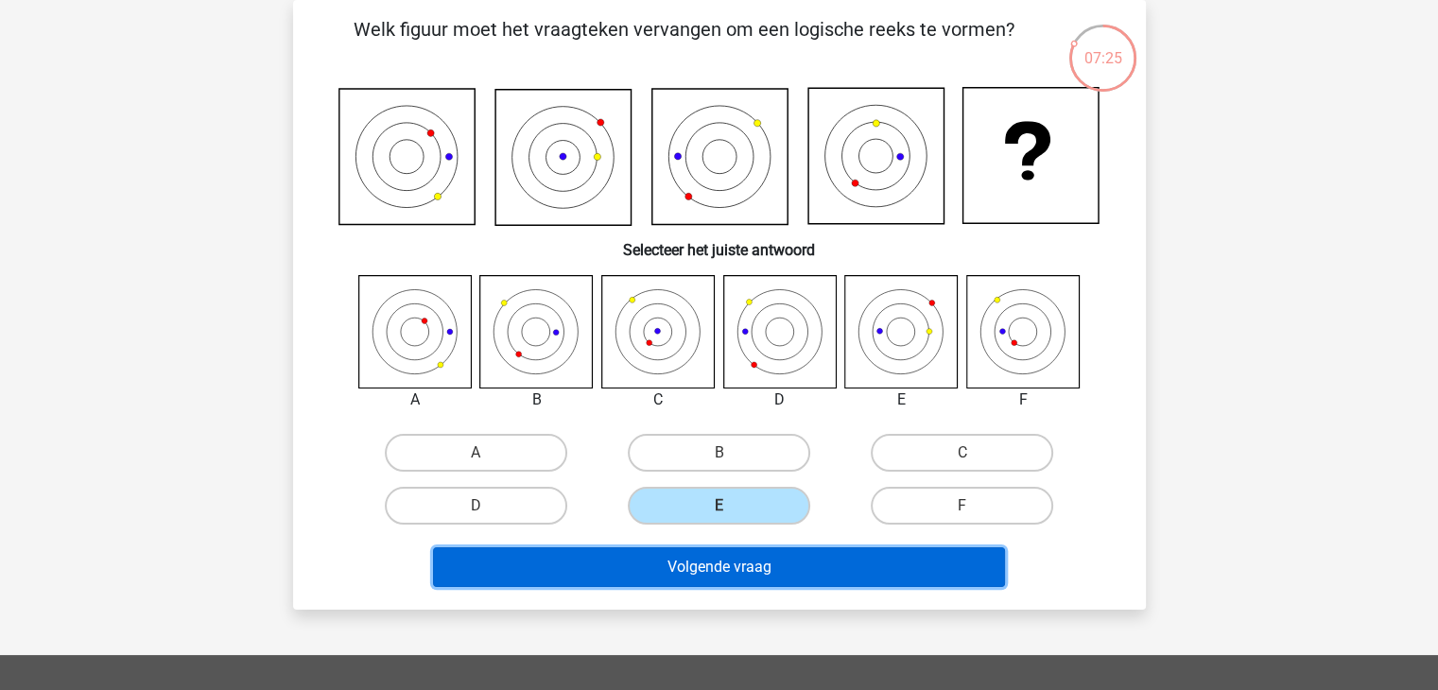
click at [759, 569] on button "Volgende vraag" at bounding box center [719, 568] width 572 height 40
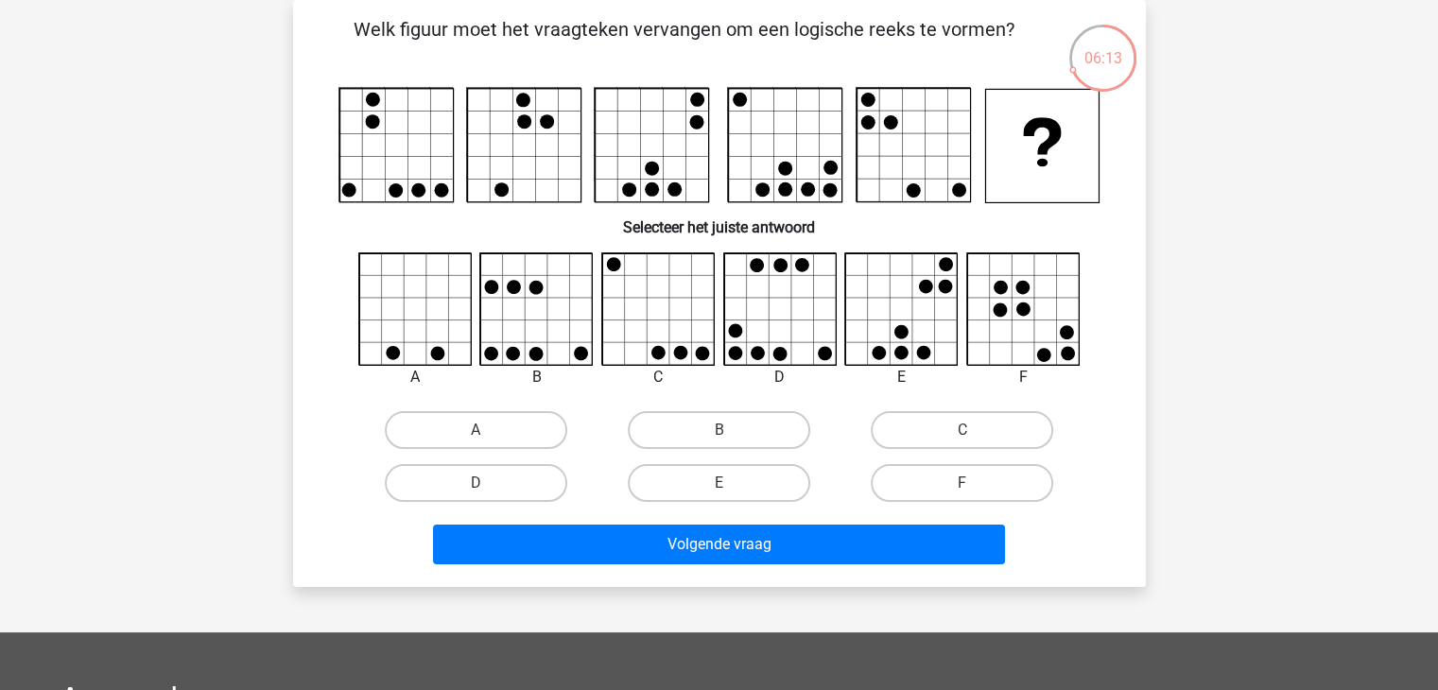
click at [477, 485] on input "D" at bounding box center [482, 489] width 12 height 12
radio input "true"
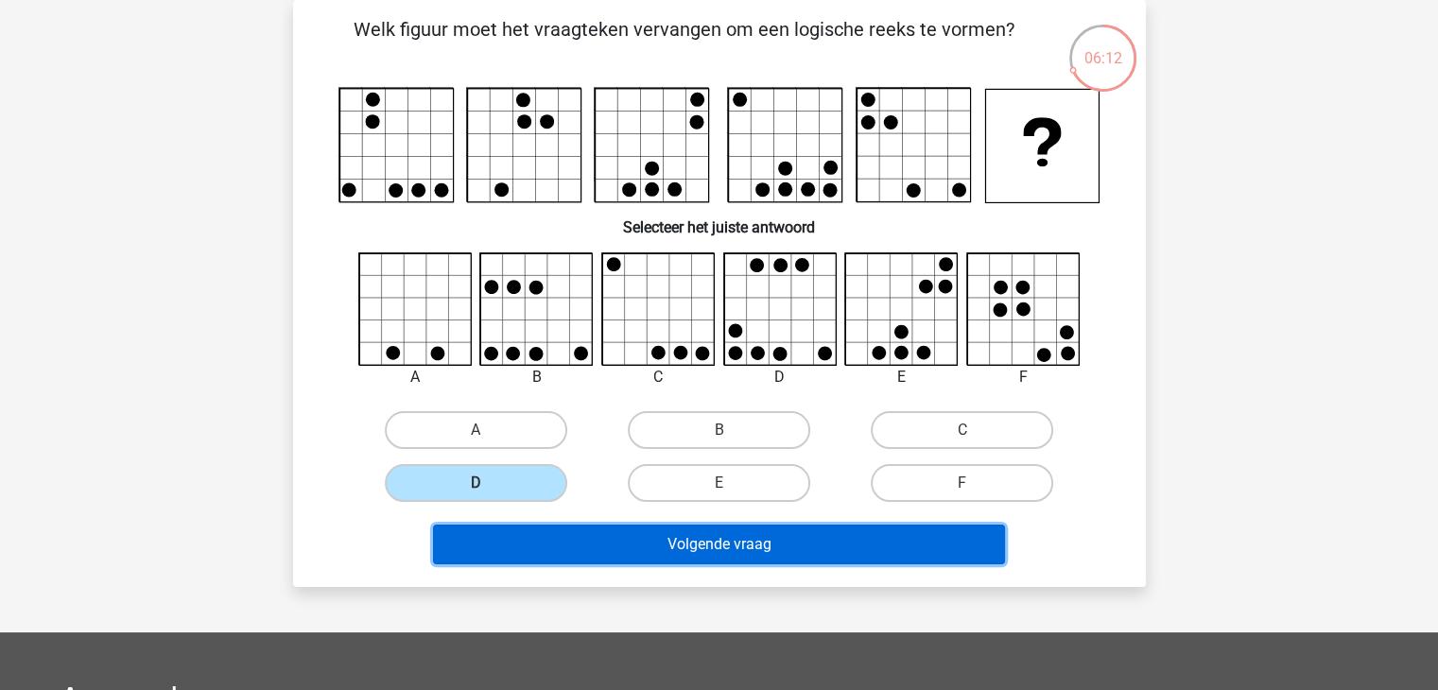
click at [605, 551] on button "Volgende vraag" at bounding box center [719, 545] width 572 height 40
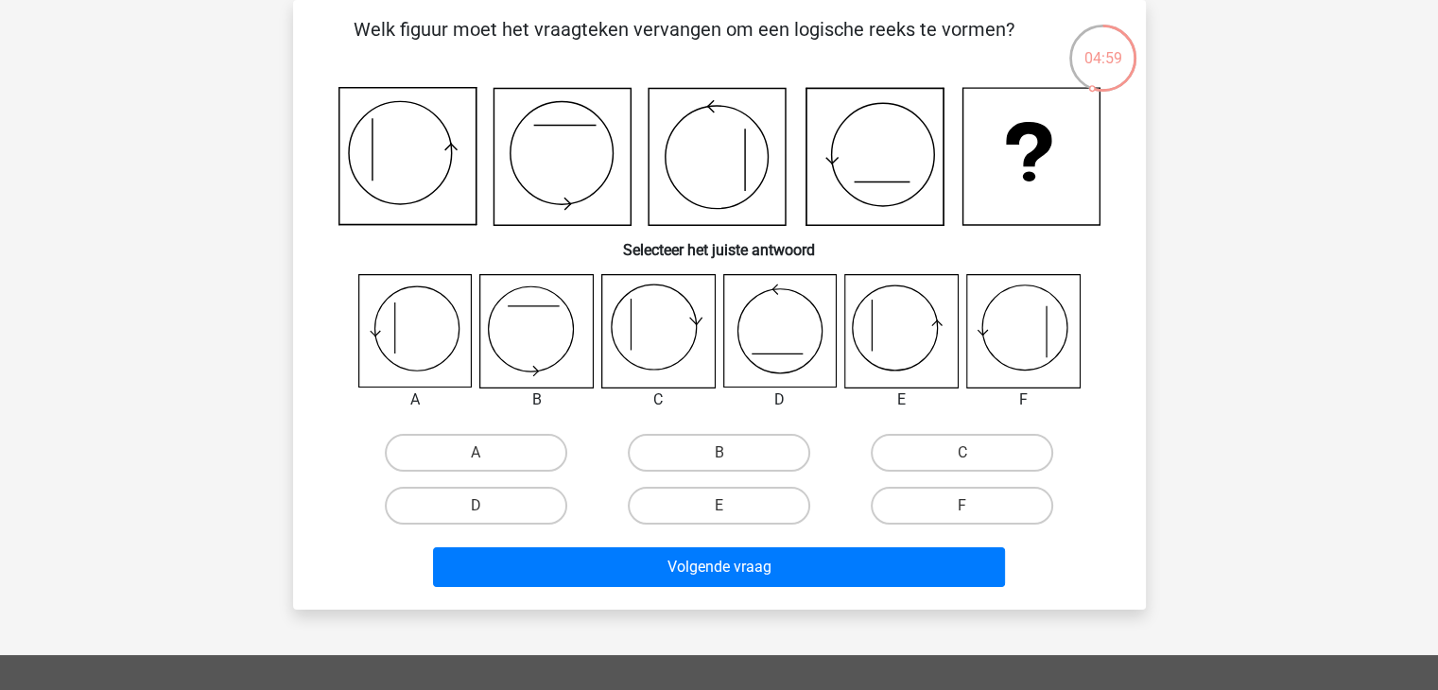
click at [1000, 348] on icon at bounding box center [1022, 331] width 113 height 113
click at [991, 512] on label "F" at bounding box center [962, 506] width 183 height 38
click at [975, 512] on input "F" at bounding box center [969, 512] width 12 height 12
radio input "true"
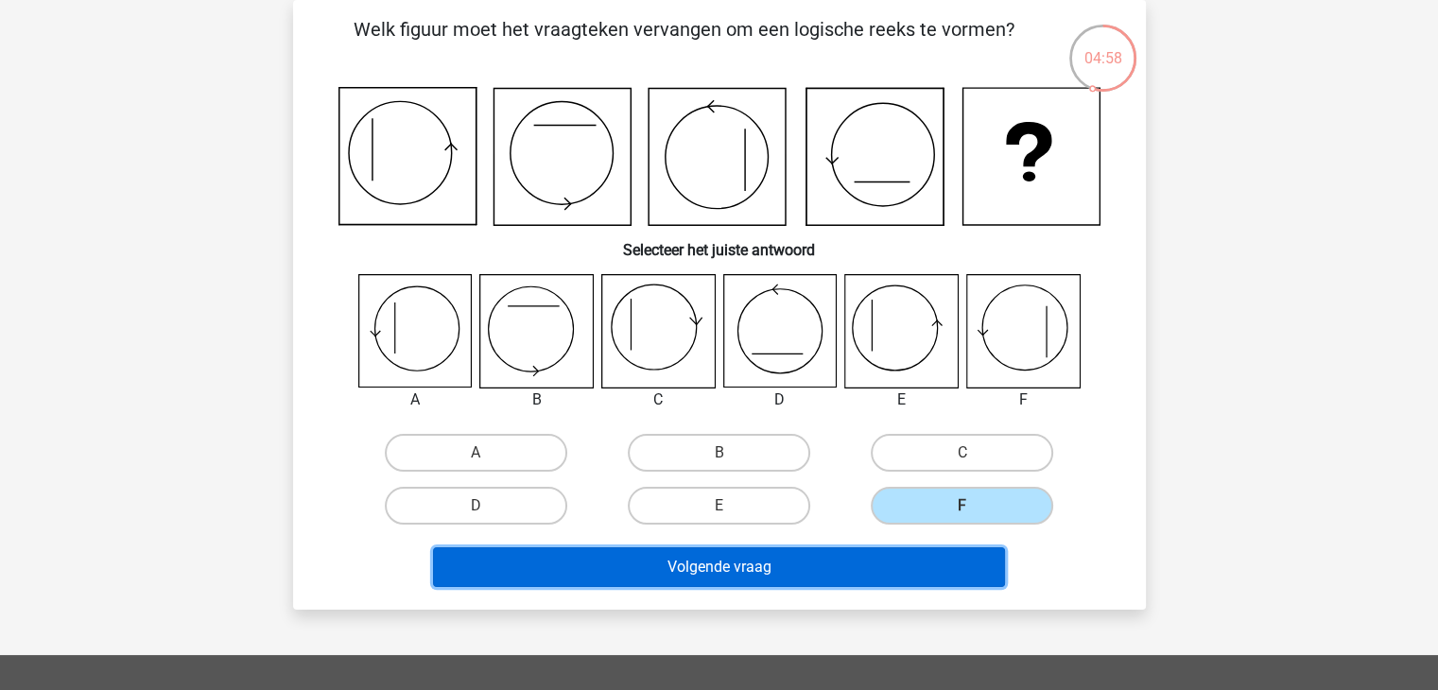
click at [943, 561] on button "Volgende vraag" at bounding box center [719, 568] width 572 height 40
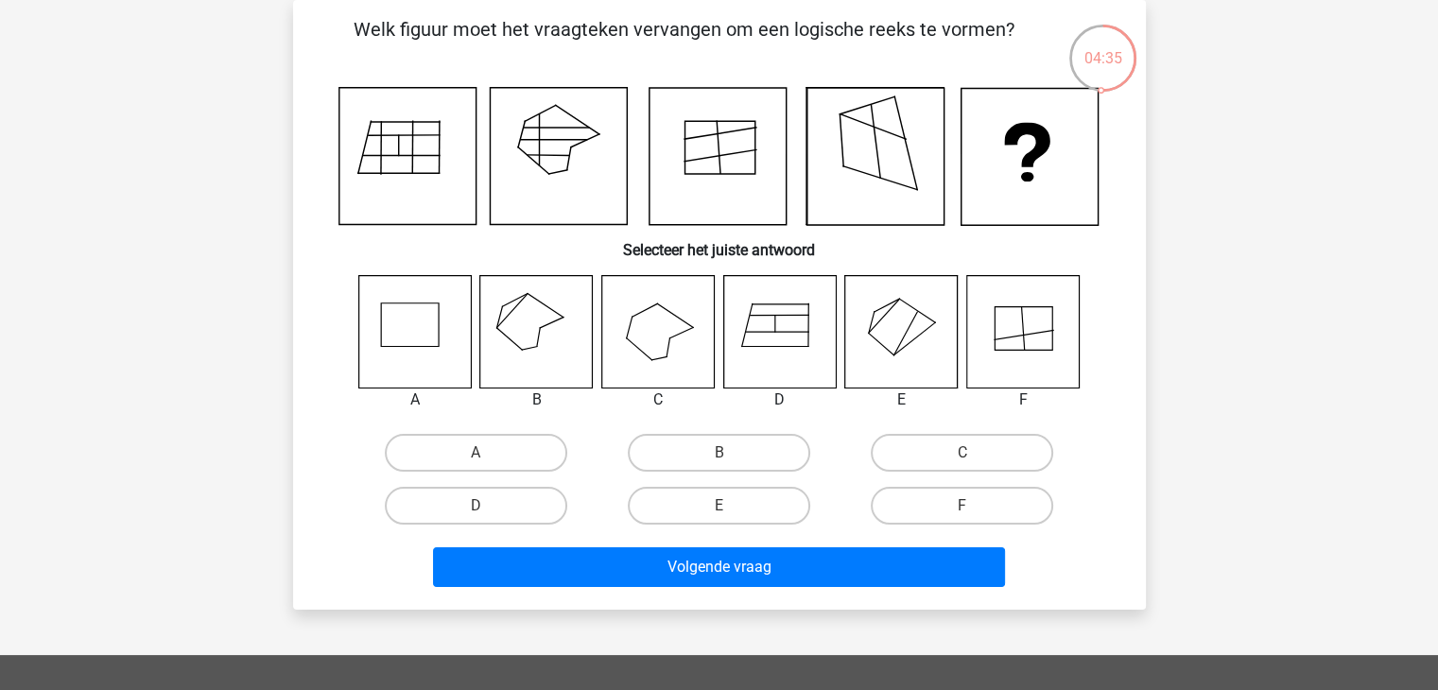
click at [530, 324] on icon at bounding box center [536, 331] width 113 height 113
click at [723, 451] on label "B" at bounding box center [719, 453] width 183 height 38
click at [723, 453] on input "B" at bounding box center [725, 459] width 12 height 12
radio input "true"
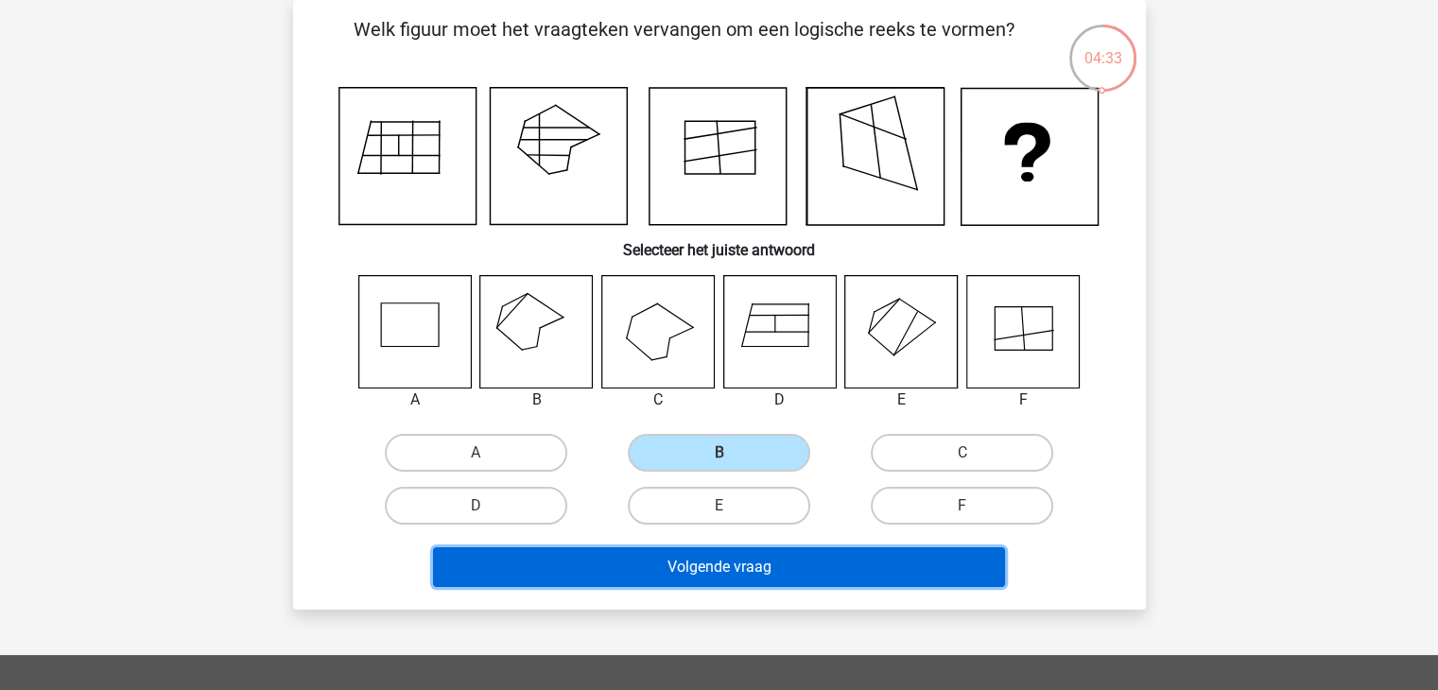
click at [745, 568] on button "Volgende vraag" at bounding box center [719, 568] width 572 height 40
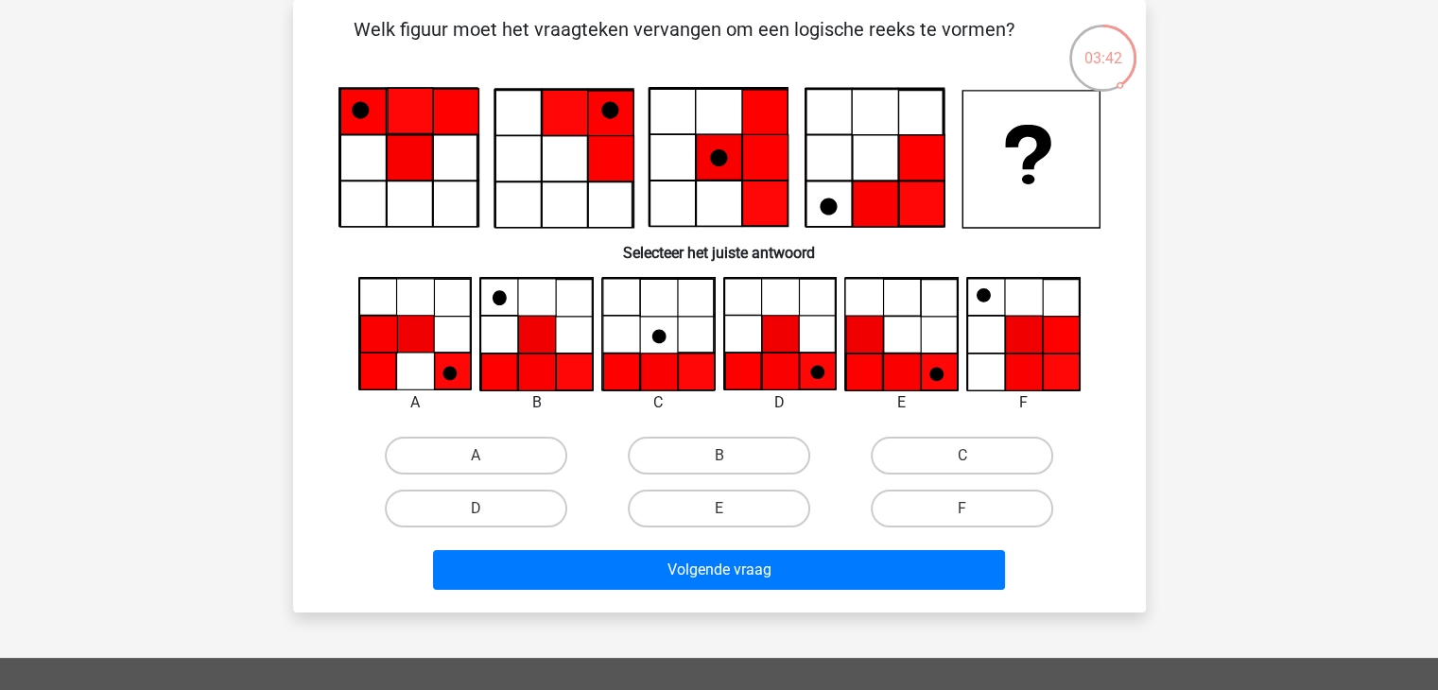
click at [933, 379] on icon at bounding box center [937, 374] width 14 height 14
click at [725, 501] on label "E" at bounding box center [719, 509] width 183 height 38
click at [725, 509] on input "E" at bounding box center [725, 515] width 12 height 12
radio input "true"
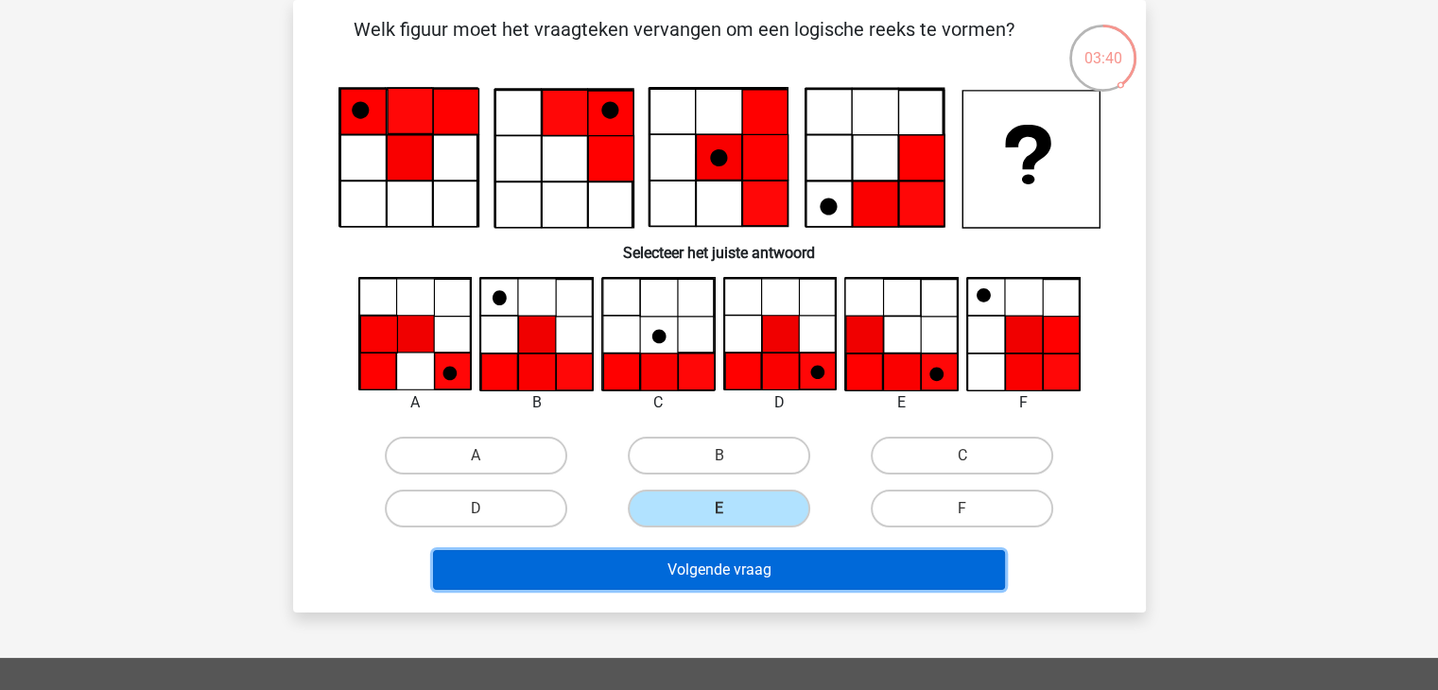
click at [738, 565] on button "Volgende vraag" at bounding box center [719, 570] width 572 height 40
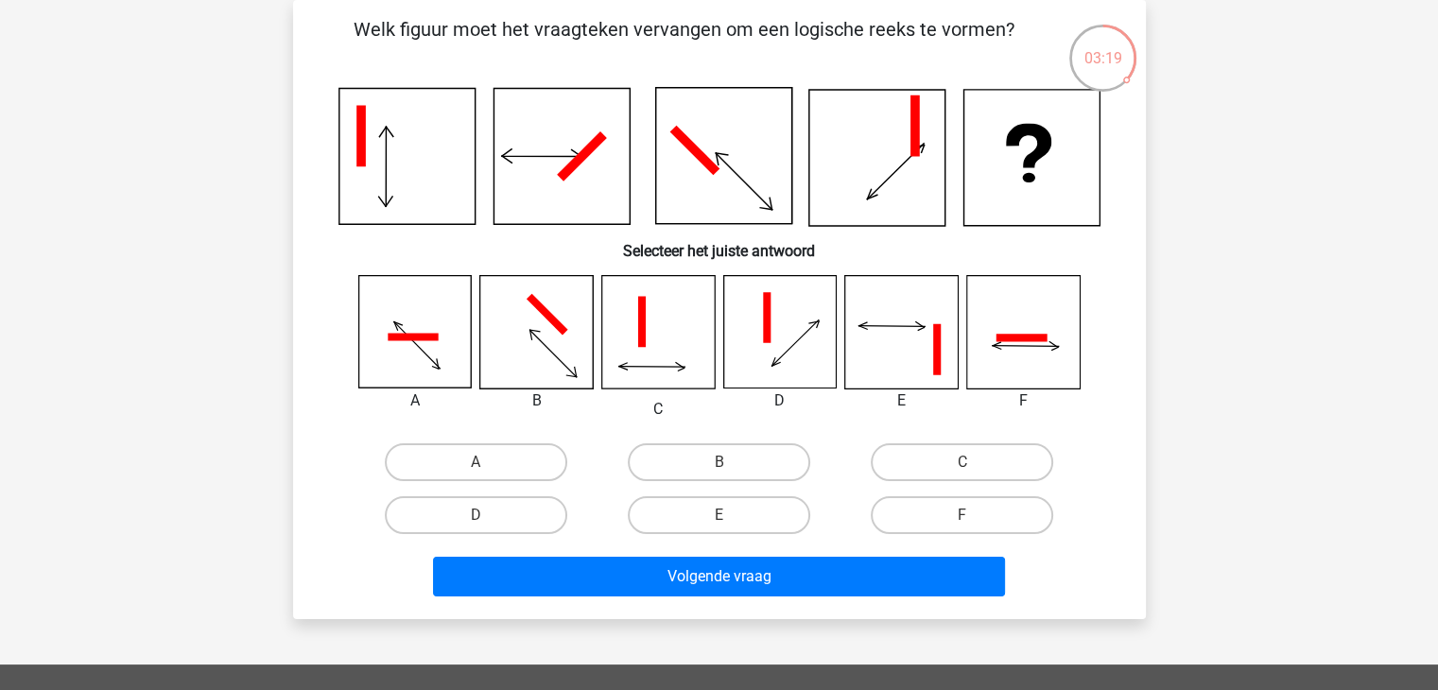
click at [905, 360] on icon at bounding box center [901, 332] width 113 height 113
click at [762, 510] on label "E" at bounding box center [719, 515] width 183 height 38
click at [731, 515] on input "E" at bounding box center [725, 521] width 12 height 12
radio input "true"
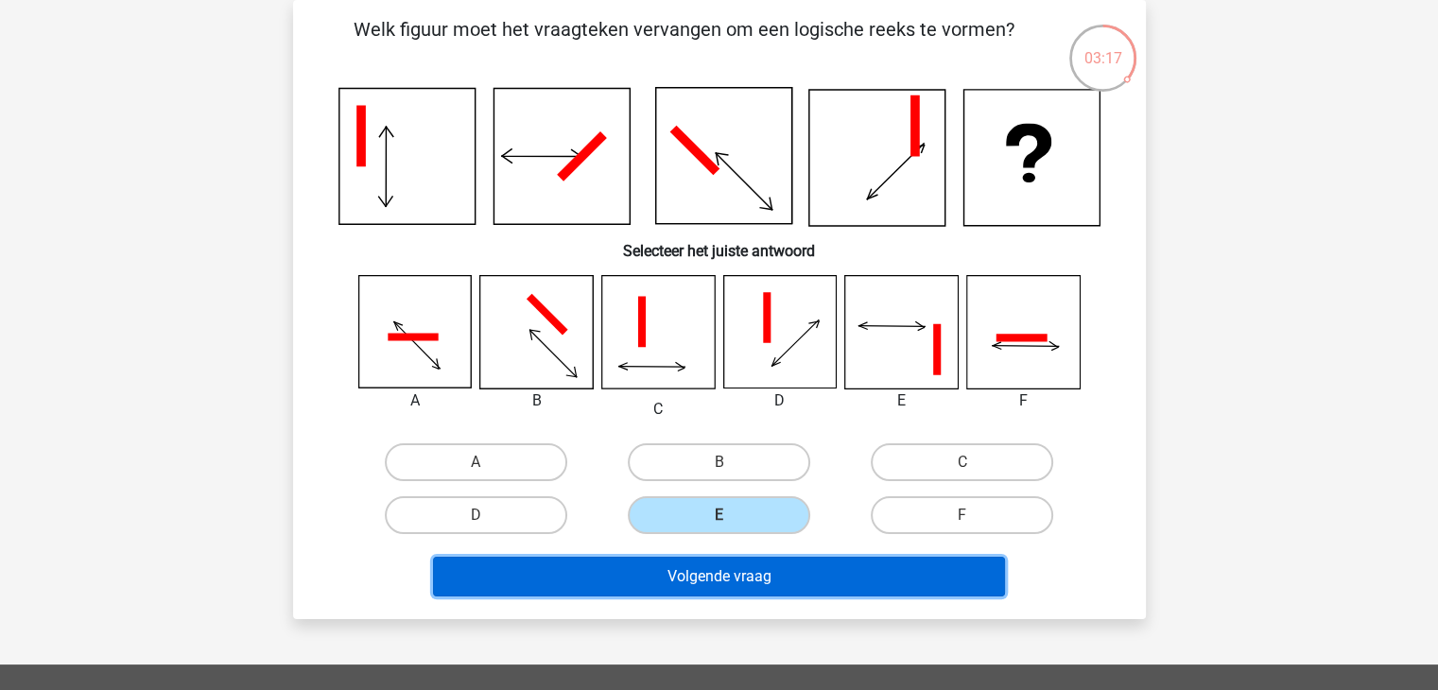
click at [765, 570] on button "Volgende vraag" at bounding box center [719, 577] width 572 height 40
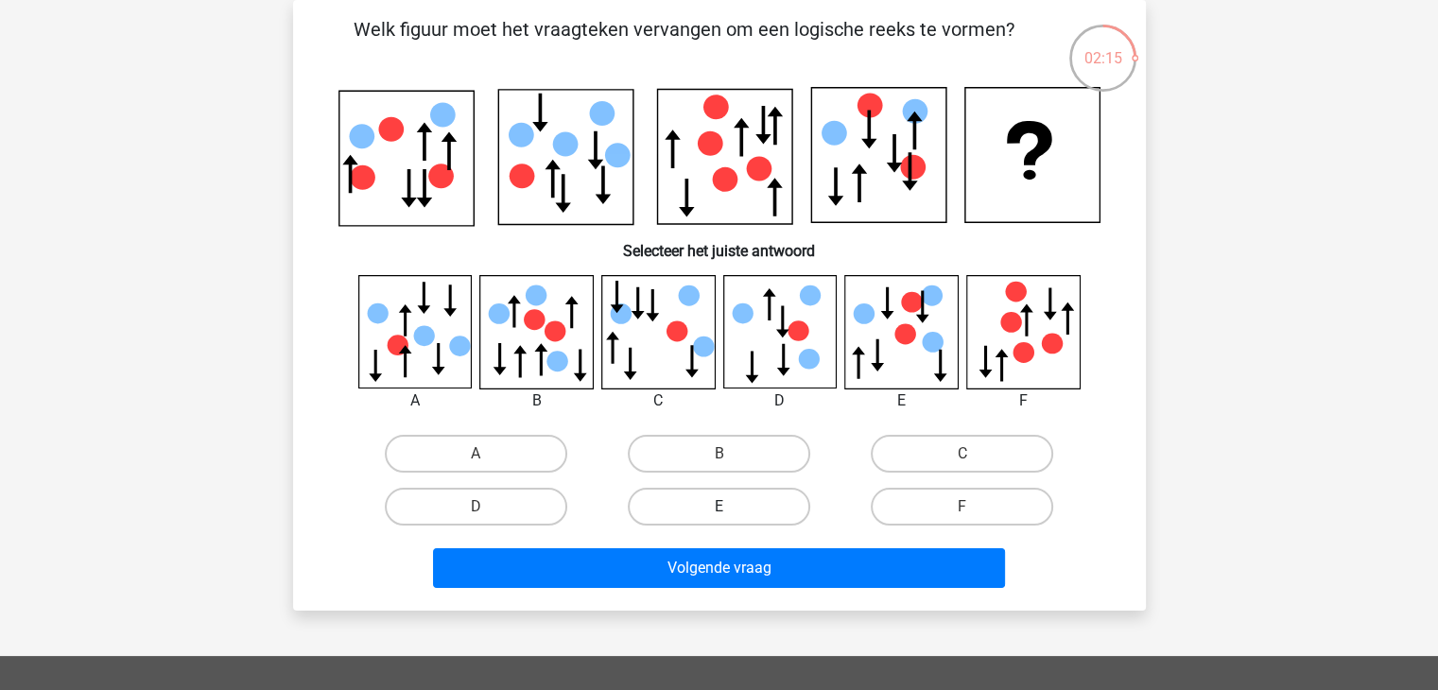
click at [757, 501] on label "E" at bounding box center [719, 507] width 183 height 38
click at [731, 507] on input "E" at bounding box center [725, 513] width 12 height 12
radio input "true"
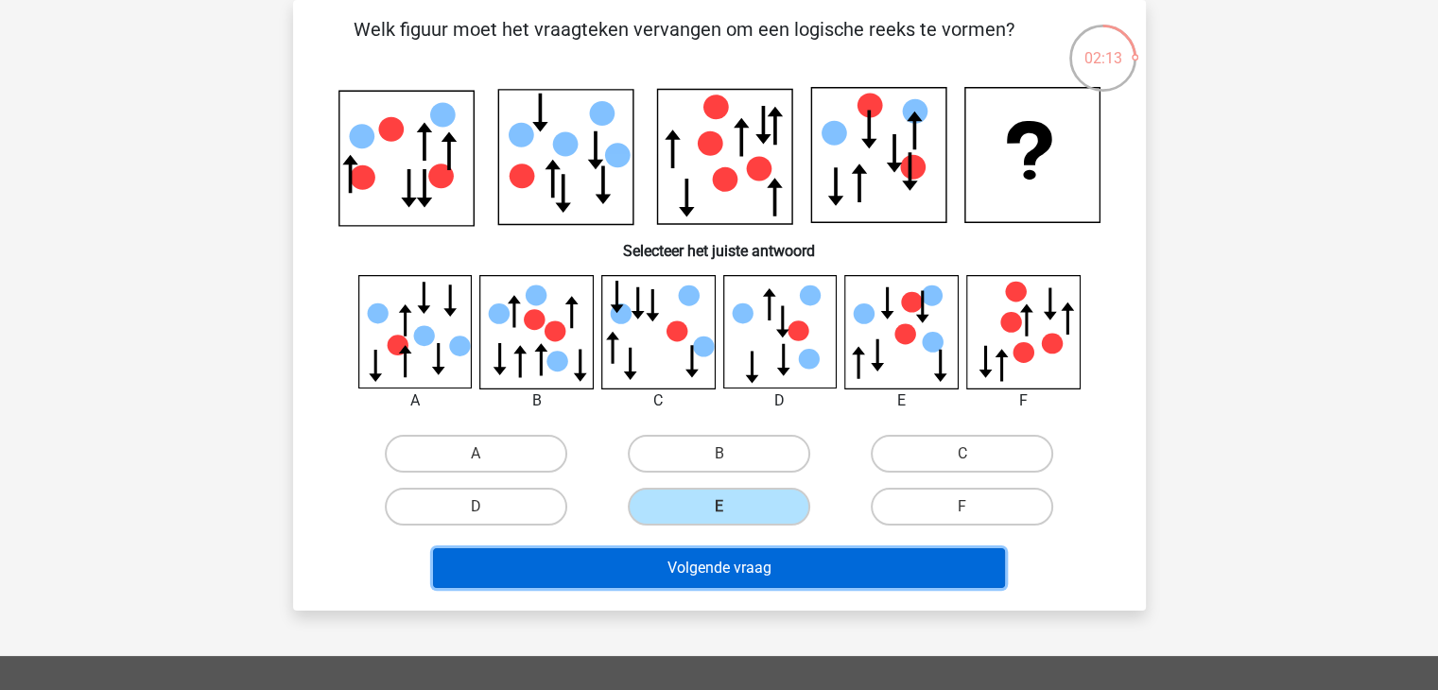
click at [784, 566] on button "Volgende vraag" at bounding box center [719, 568] width 572 height 40
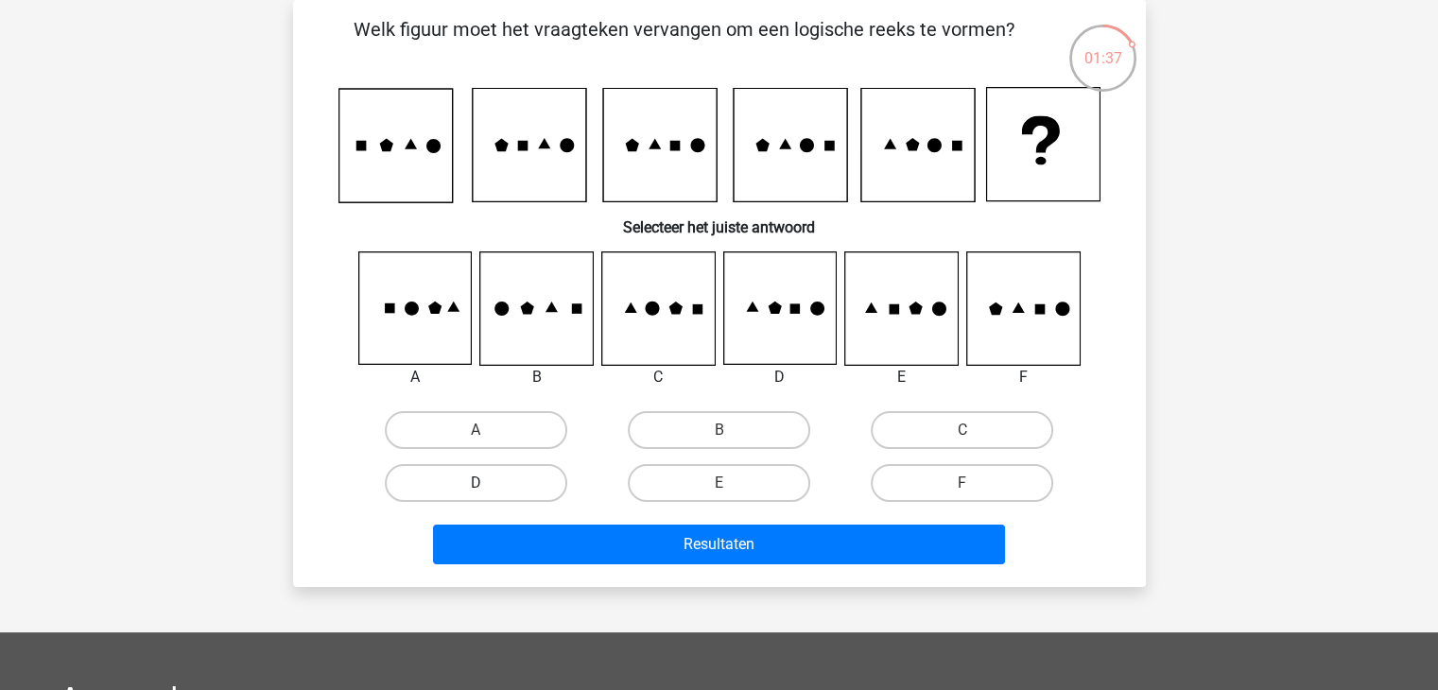
click at [507, 478] on label "D" at bounding box center [476, 483] width 183 height 38
click at [488, 483] on input "D" at bounding box center [482, 489] width 12 height 12
radio input "true"
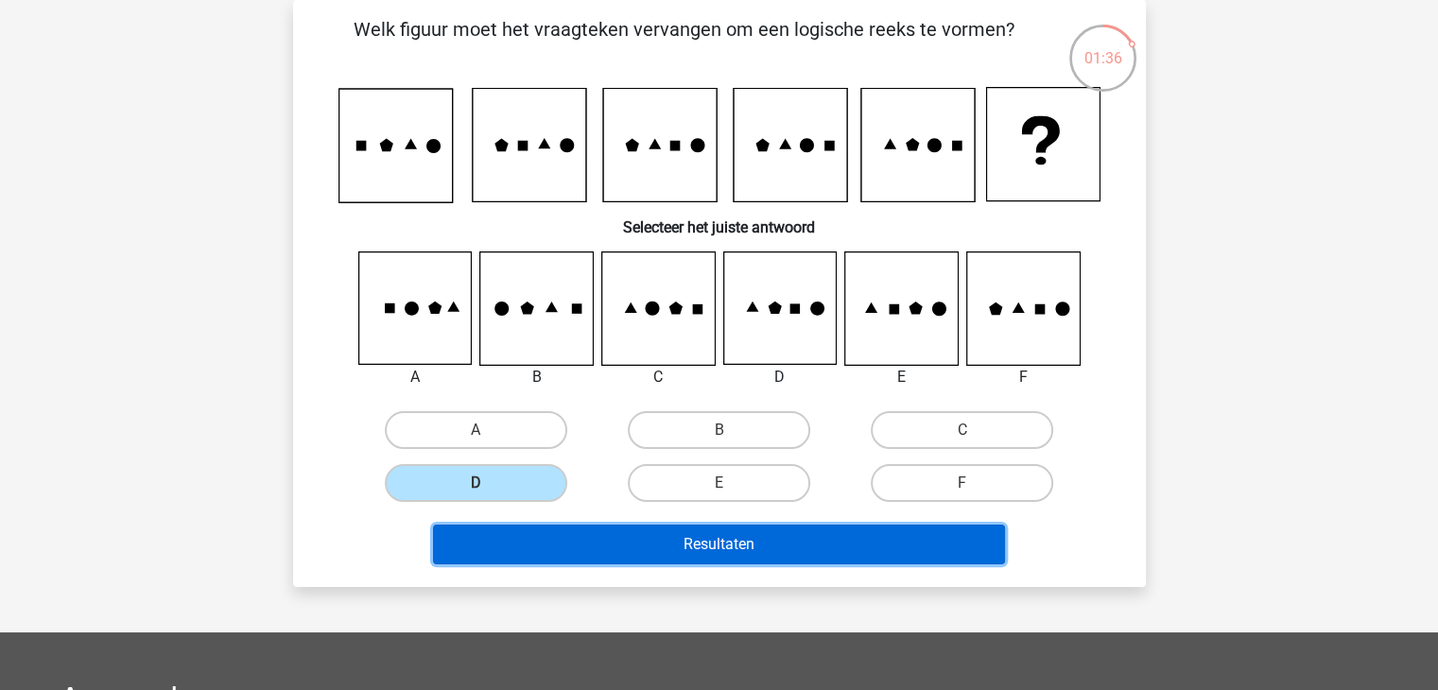
click at [665, 545] on button "Resultaten" at bounding box center [719, 545] width 572 height 40
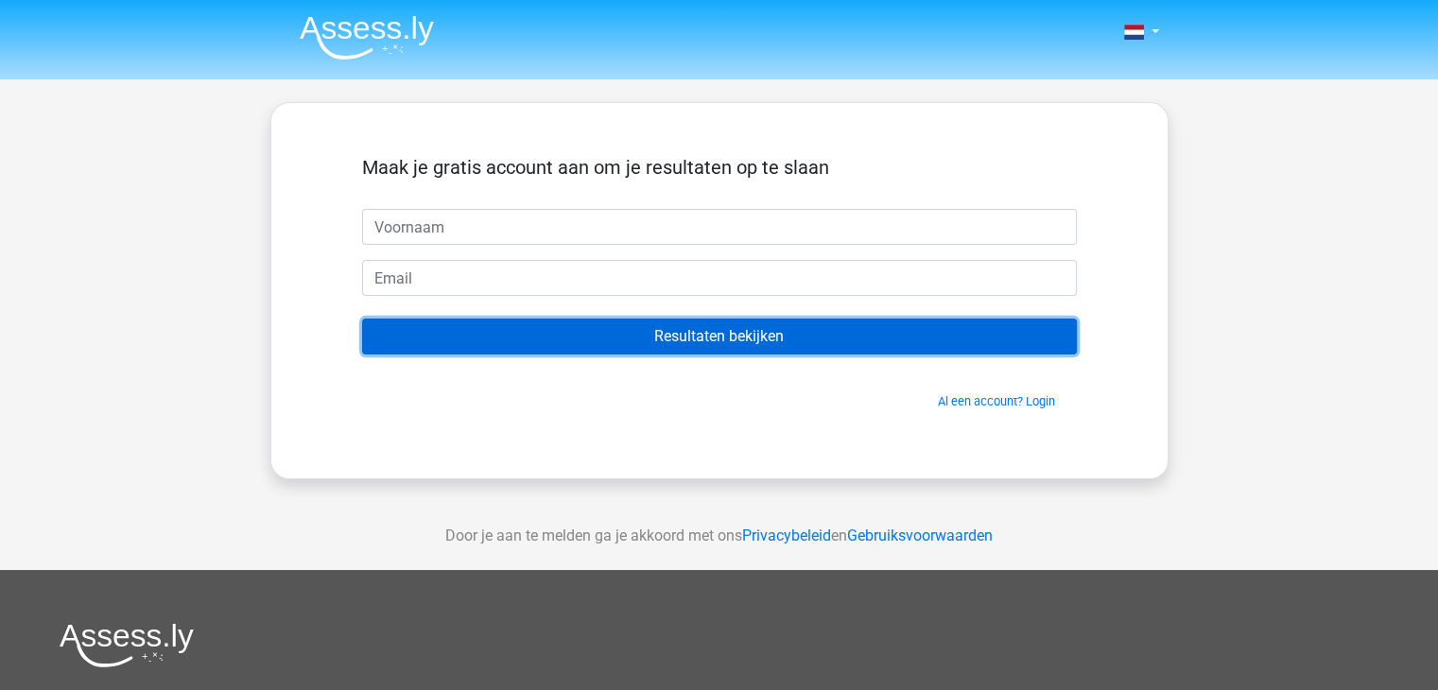
click at [704, 339] on input "Resultaten bekijken" at bounding box center [719, 337] width 715 height 36
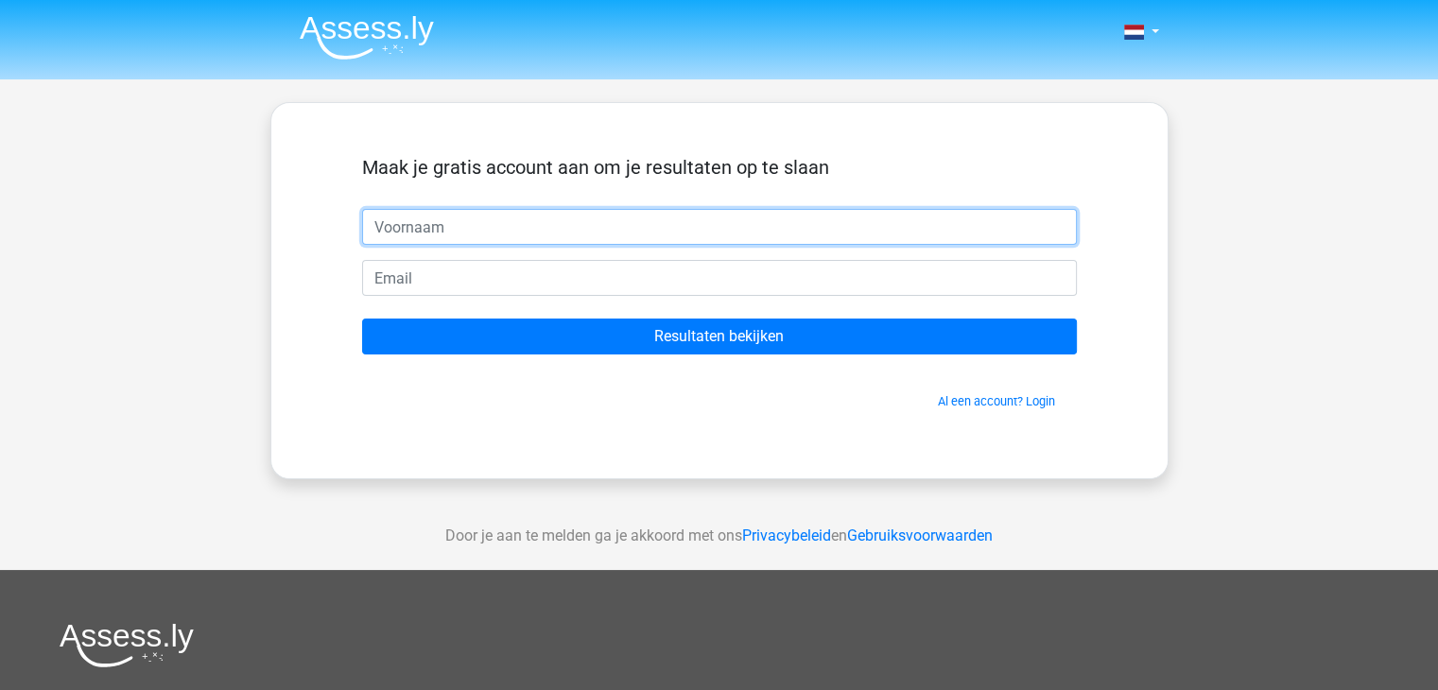
click at [588, 220] on input "text" at bounding box center [719, 227] width 715 height 36
type input "Robert"
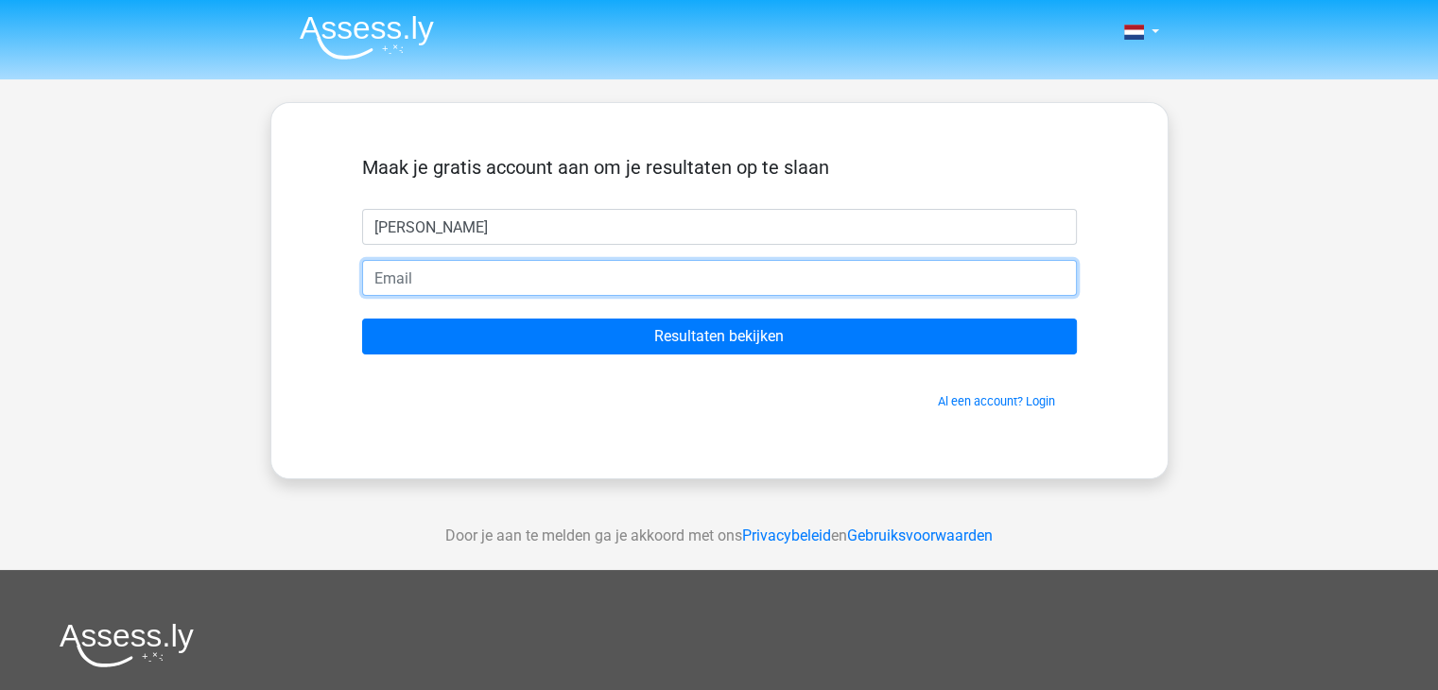
click at [539, 277] on input "email" at bounding box center [719, 278] width 715 height 36
type input "rswarttouw@hotmail.com"
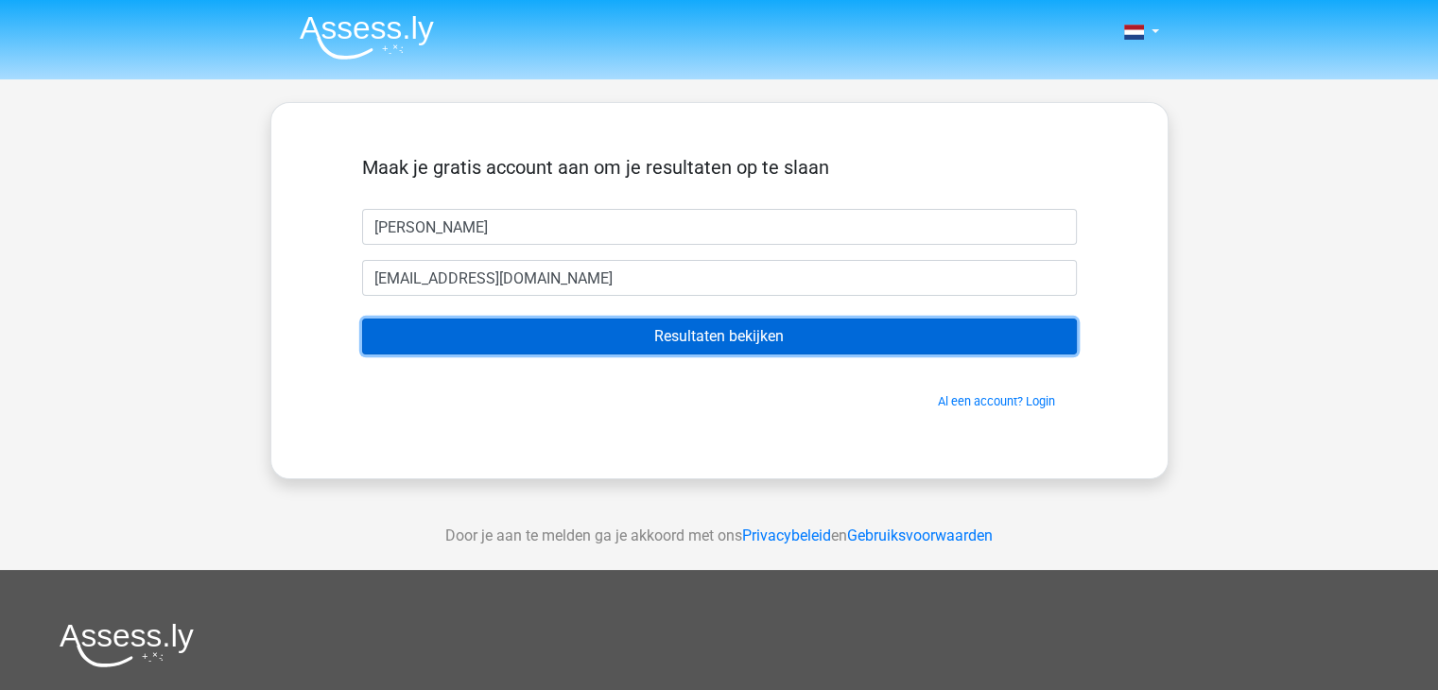
click at [757, 345] on input "Resultaten bekijken" at bounding box center [719, 337] width 715 height 36
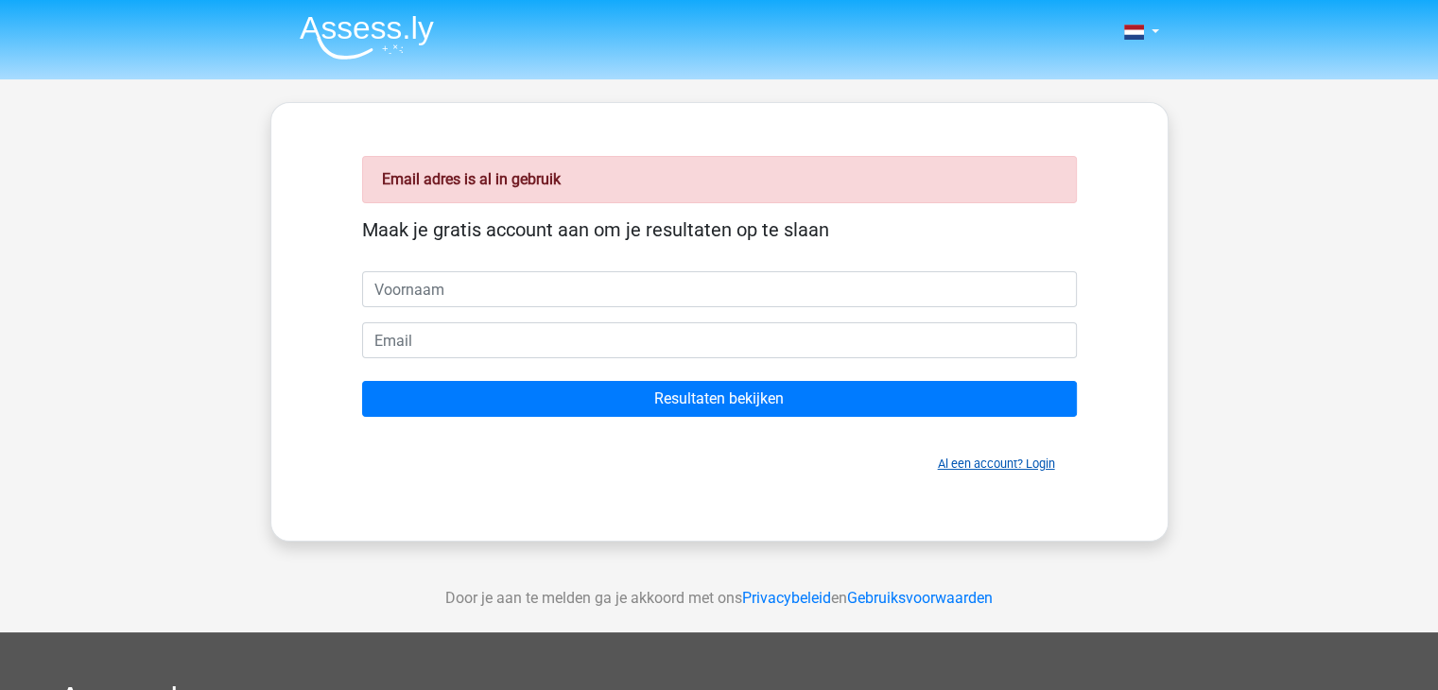
click at [964, 458] on link "Al een account? Login" at bounding box center [996, 464] width 117 height 14
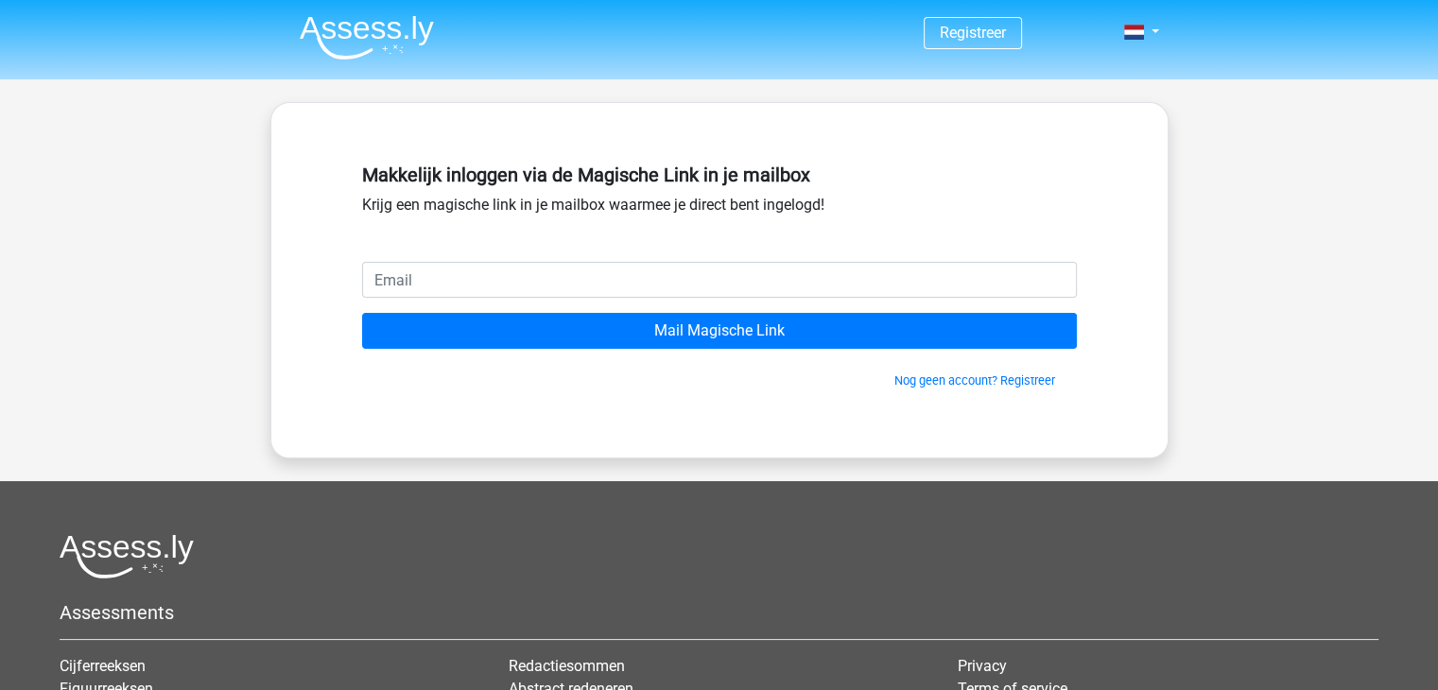
click at [579, 281] on input "email" at bounding box center [719, 280] width 715 height 36
type input "[EMAIL_ADDRESS][DOMAIN_NAME]"
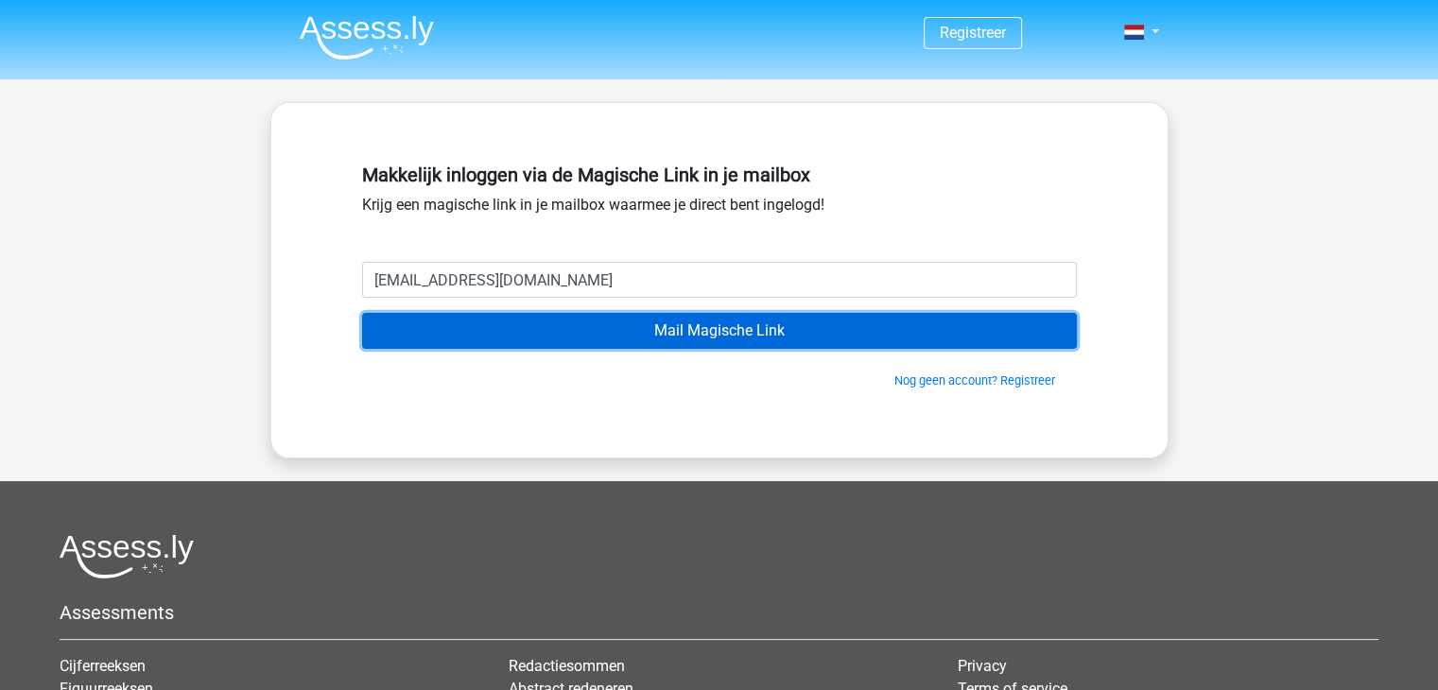
click at [673, 346] on input "Mail Magische Link" at bounding box center [719, 331] width 715 height 36
